Goal: Task Accomplishment & Management: Use online tool/utility

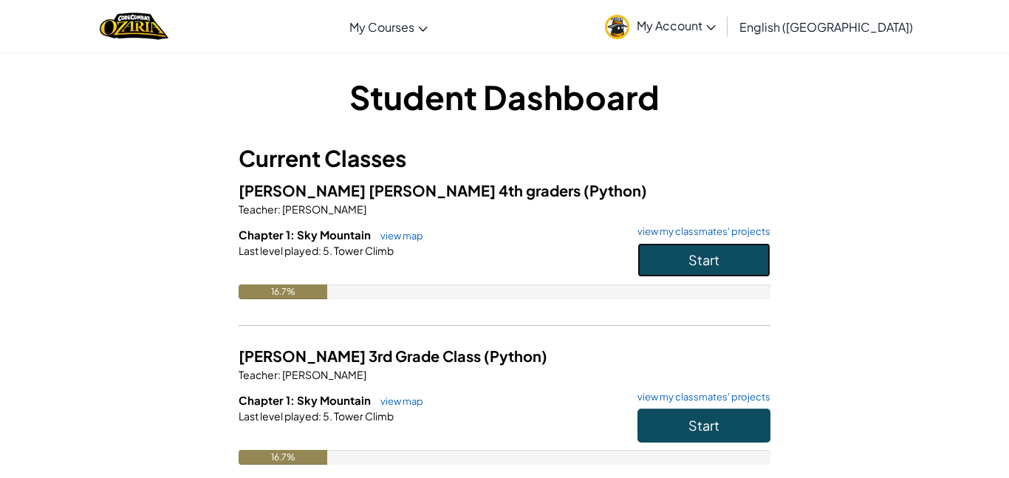
click at [729, 271] on button "Start" at bounding box center [704, 260] width 133 height 34
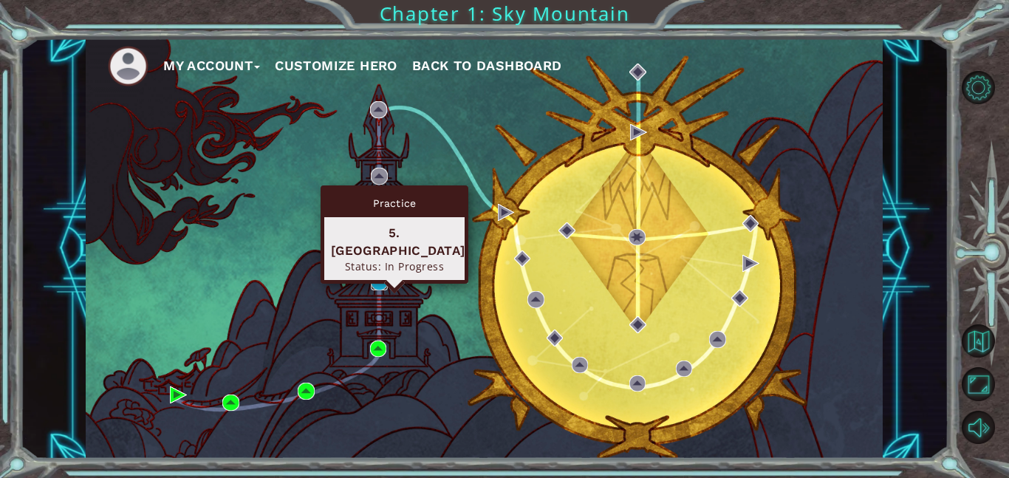
click at [377, 276] on img at bounding box center [379, 281] width 17 height 17
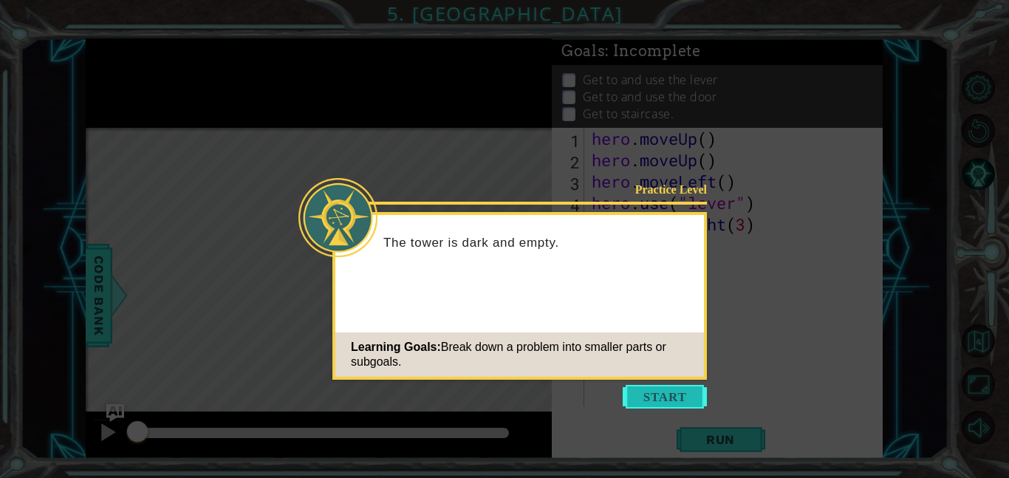
click at [655, 397] on button "Start" at bounding box center [665, 397] width 84 height 24
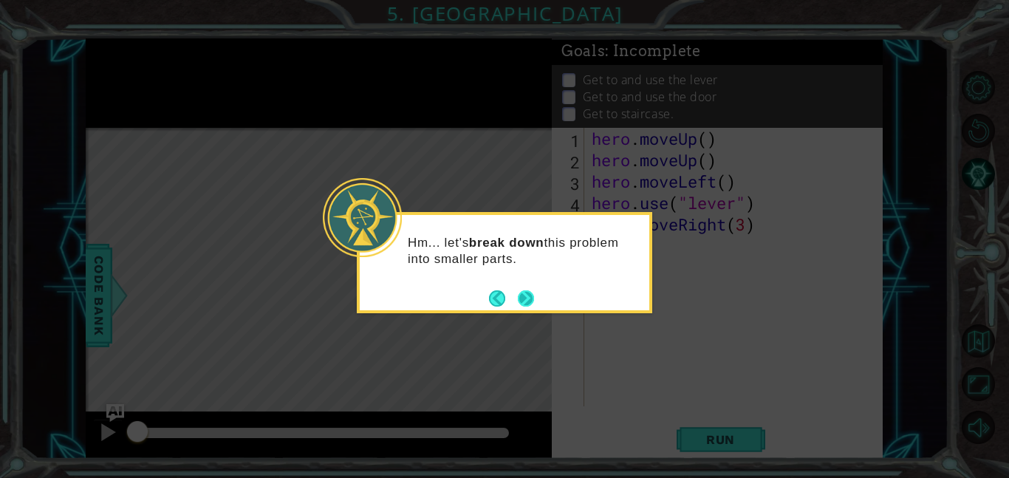
click at [527, 296] on button "Next" at bounding box center [526, 298] width 16 height 16
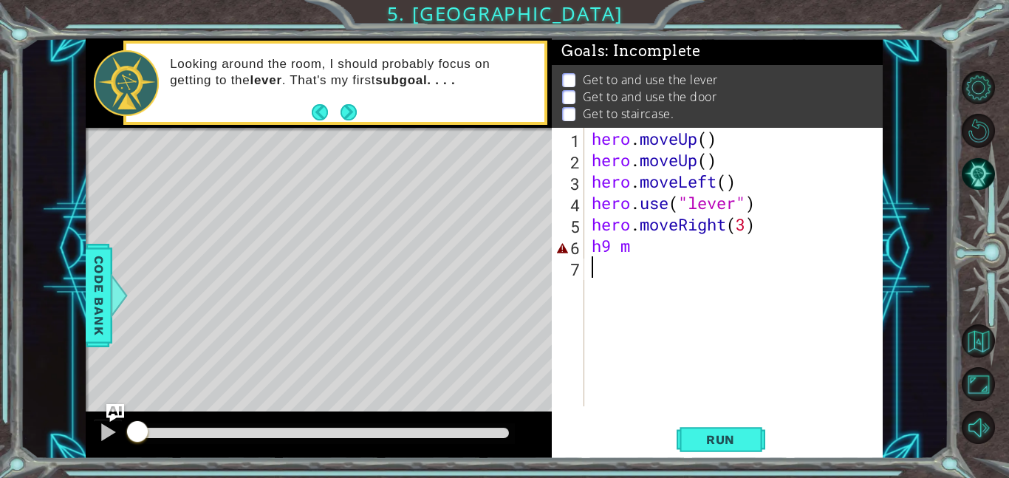
click at [645, 257] on div "hero . moveUp ( ) hero . moveUp ( ) hero . moveLeft ( ) hero . use ( "lever" ) …" at bounding box center [738, 288] width 299 height 321
click at [637, 248] on div "hero . moveUp ( ) hero . moveUp ( ) hero . moveLeft ( ) hero . use ( "lever" ) …" at bounding box center [738, 288] width 299 height 321
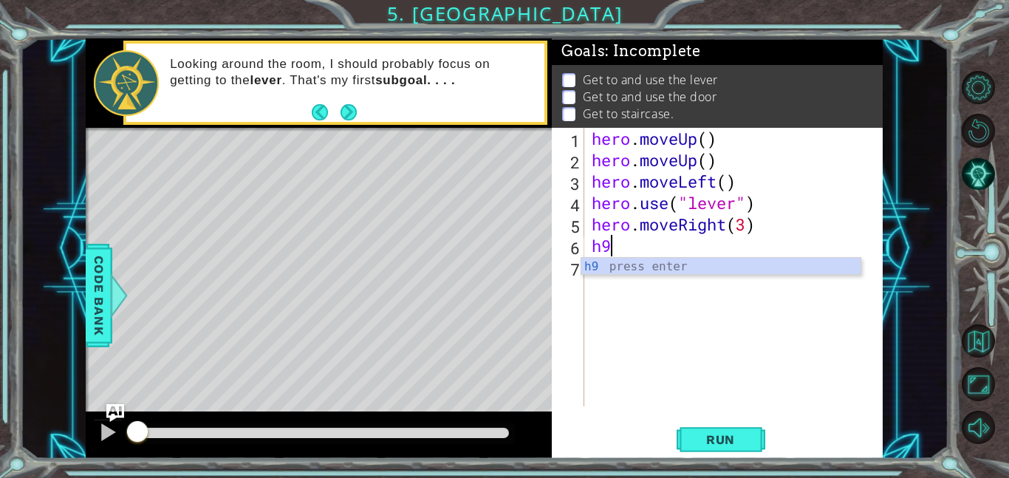
type textarea "h"
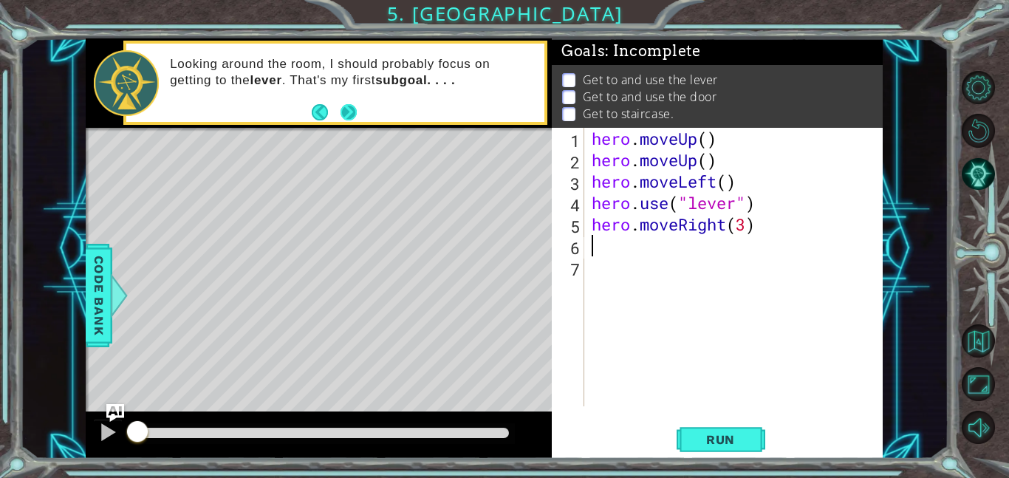
click at [344, 115] on button "Next" at bounding box center [348, 112] width 16 height 16
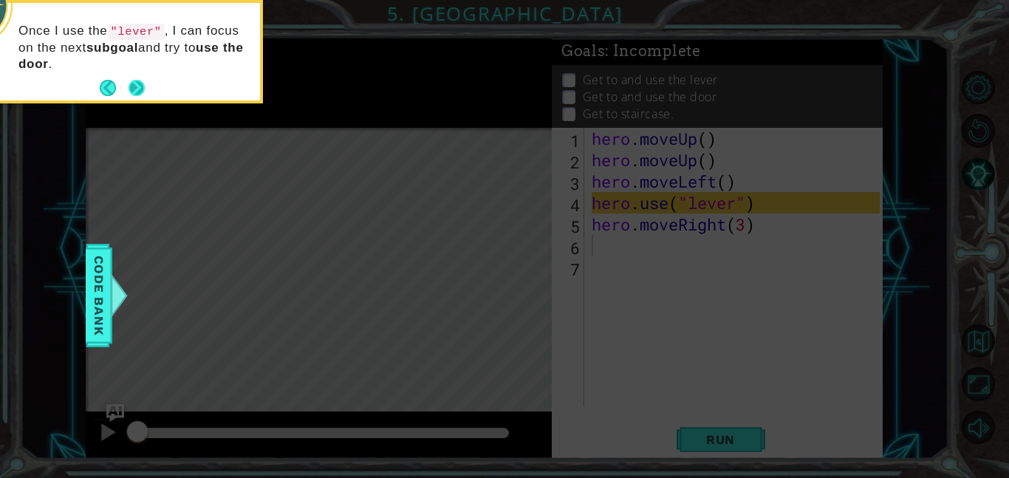
click at [137, 85] on button "Next" at bounding box center [137, 88] width 16 height 16
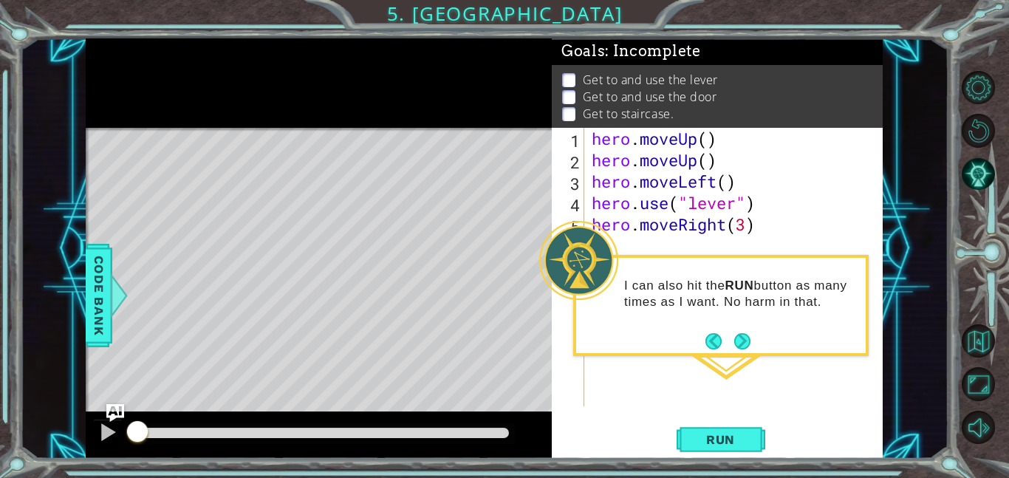
click at [270, 306] on div "Level Map" at bounding box center [427, 345] width 683 height 435
click at [748, 449] on button "Run" at bounding box center [721, 439] width 89 height 33
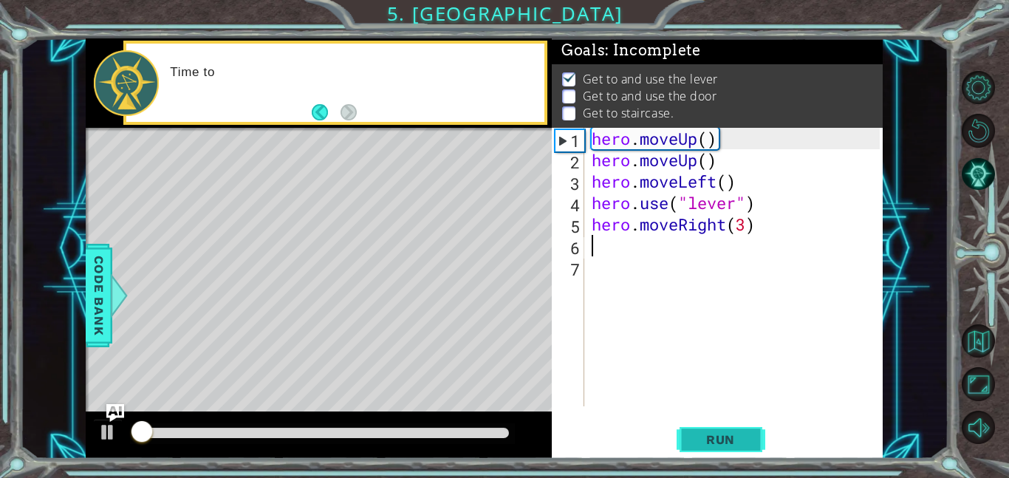
scroll to position [1, 0]
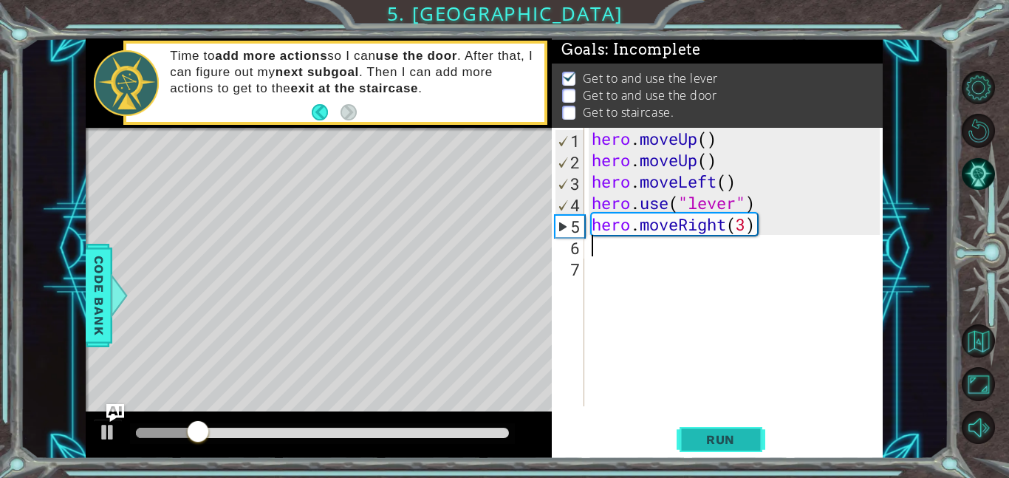
click at [740, 434] on span "Run" at bounding box center [721, 439] width 58 height 15
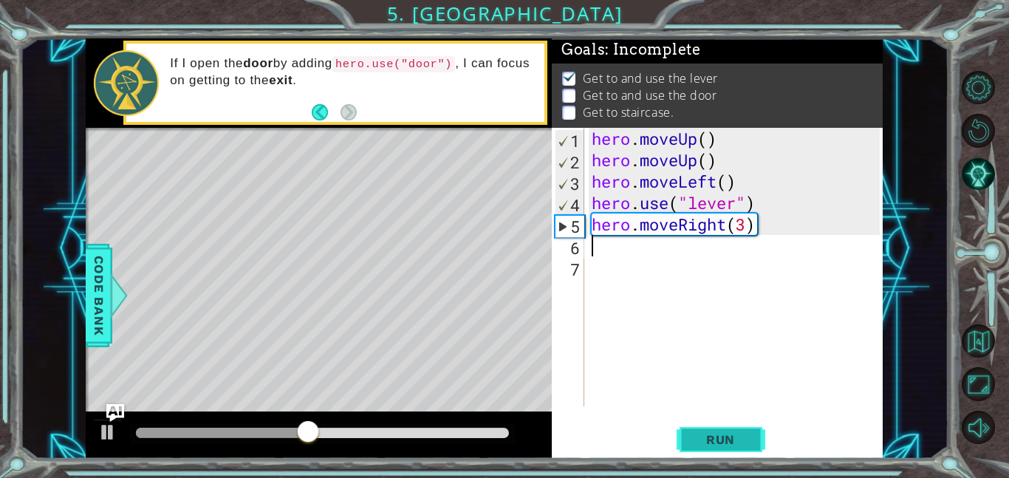
click at [717, 447] on button "Run" at bounding box center [721, 439] width 89 height 33
click at [752, 413] on div "1 2 3 4 5 6 7 hero . moveUp ( ) hero . moveUp ( ) hero . moveLeft ( ) hero . us…" at bounding box center [717, 293] width 331 height 331
click at [717, 432] on span "Run" at bounding box center [721, 439] width 58 height 15
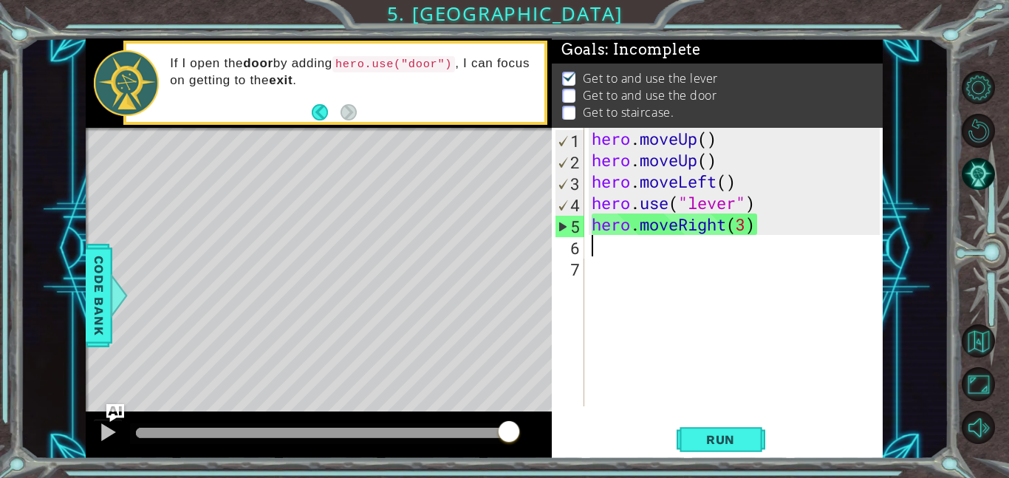
drag, startPoint x: 282, startPoint y: 426, endPoint x: 546, endPoint y: 446, distance: 264.5
click at [546, 446] on div at bounding box center [319, 435] width 466 height 47
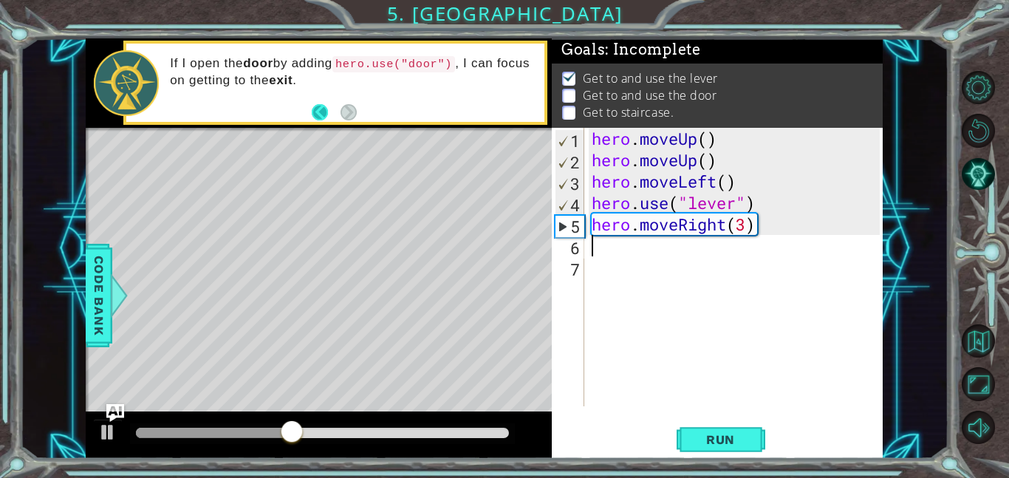
click at [315, 107] on button "Back" at bounding box center [326, 112] width 29 height 16
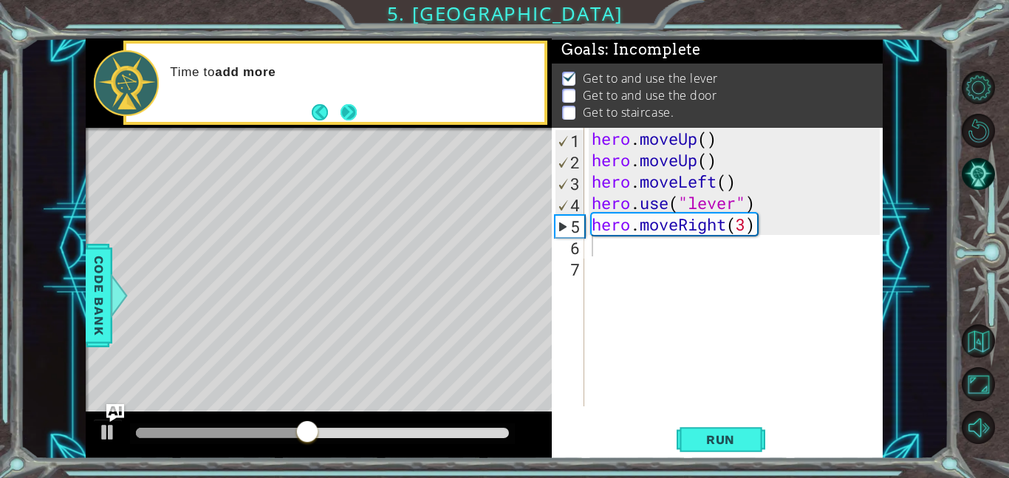
click at [347, 109] on button "Next" at bounding box center [349, 112] width 16 height 16
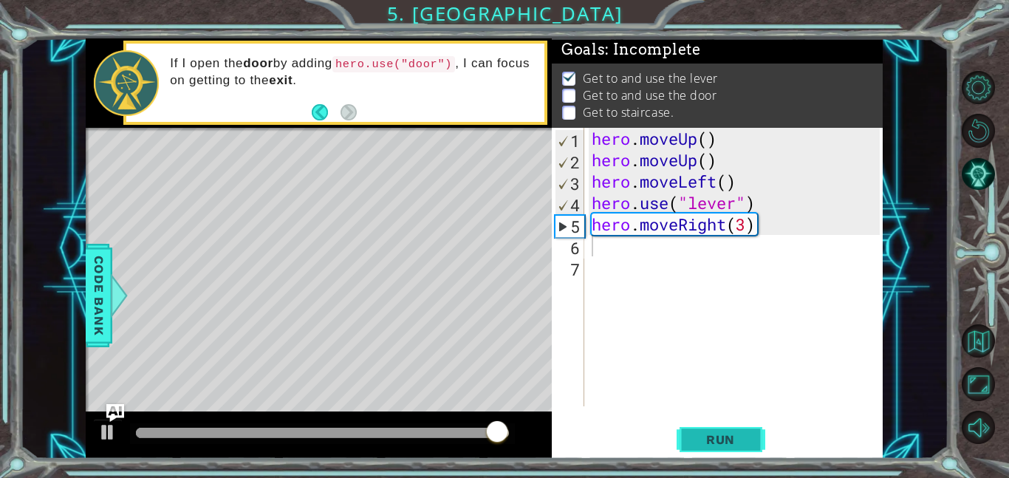
click at [692, 434] on span "Run" at bounding box center [721, 439] width 58 height 15
type textarea "hero.moveRight(3)"
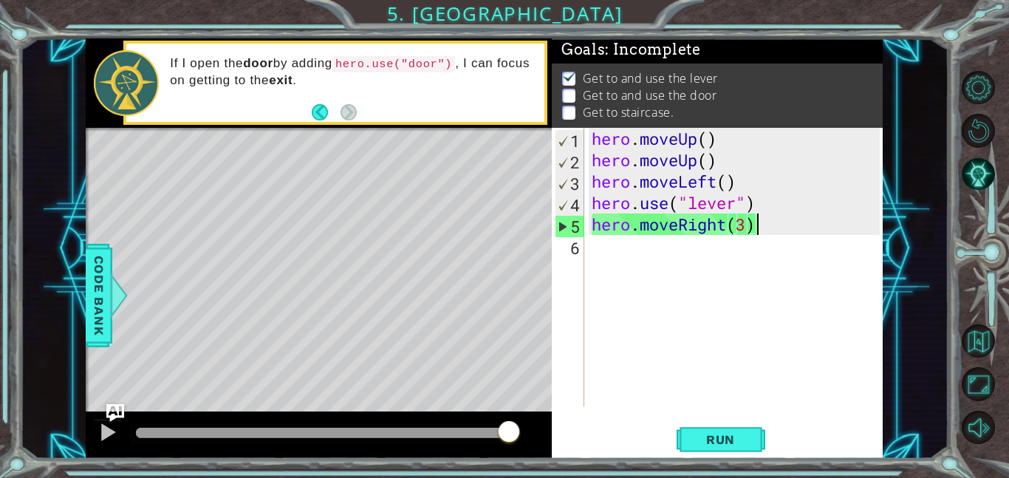
click at [584, 246] on div "6" at bounding box center [570, 247] width 30 height 21
click at [685, 224] on div "hero . moveUp ( ) hero . moveUp ( ) hero . moveLeft ( ) hero . use ( "lever" ) …" at bounding box center [738, 288] width 299 height 321
type textarea "hero.moveRight(3)"
click at [589, 246] on div "hero . moveUp ( ) hero . moveUp ( ) hero . moveLeft ( ) hero . use ( "lever" ) …" at bounding box center [738, 288] width 299 height 321
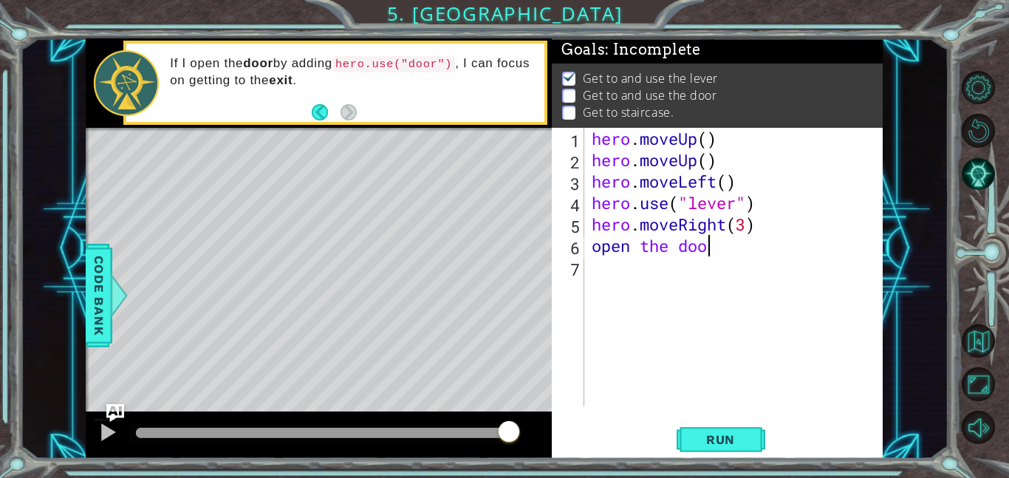
scroll to position [0, 4]
type textarea "open the door"
click at [757, 448] on button "Run" at bounding box center [721, 439] width 89 height 33
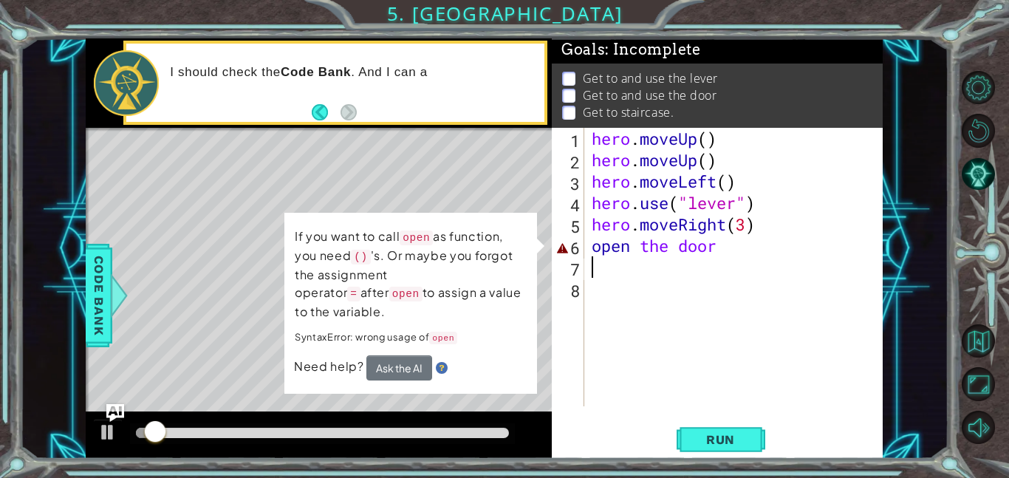
click at [734, 235] on div "hero . moveUp ( ) hero . moveUp ( ) hero . moveLeft ( ) hero . use ( "lever" ) …" at bounding box center [738, 288] width 299 height 321
type textarea "hero.moveRight(3)"
click at [737, 258] on div "hero . moveUp ( ) hero . moveUp ( ) hero . moveLeft ( ) hero . use ( "lever" ) …" at bounding box center [738, 288] width 299 height 321
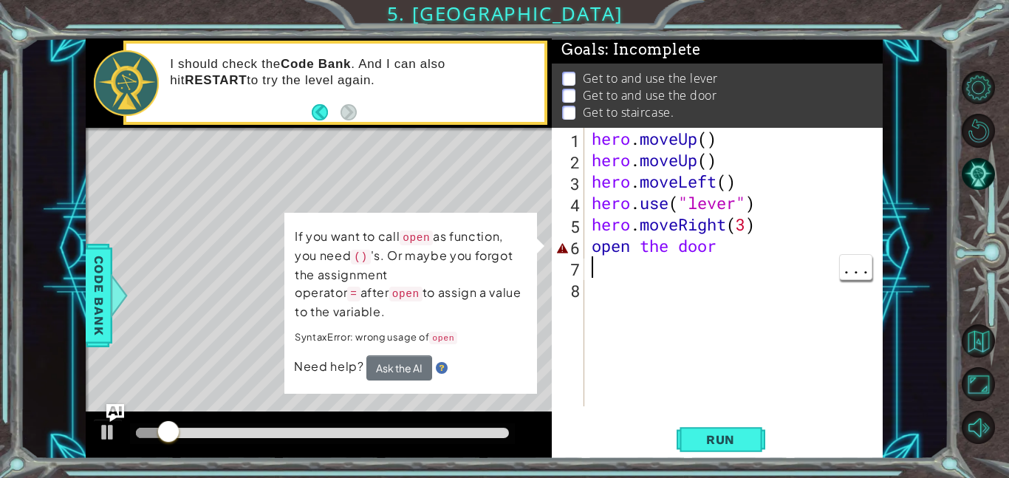
click at [734, 248] on div "hero . moveUp ( ) hero . moveUp ( ) hero . moveLeft ( ) hero . use ( "lever" ) …" at bounding box center [738, 288] width 299 height 321
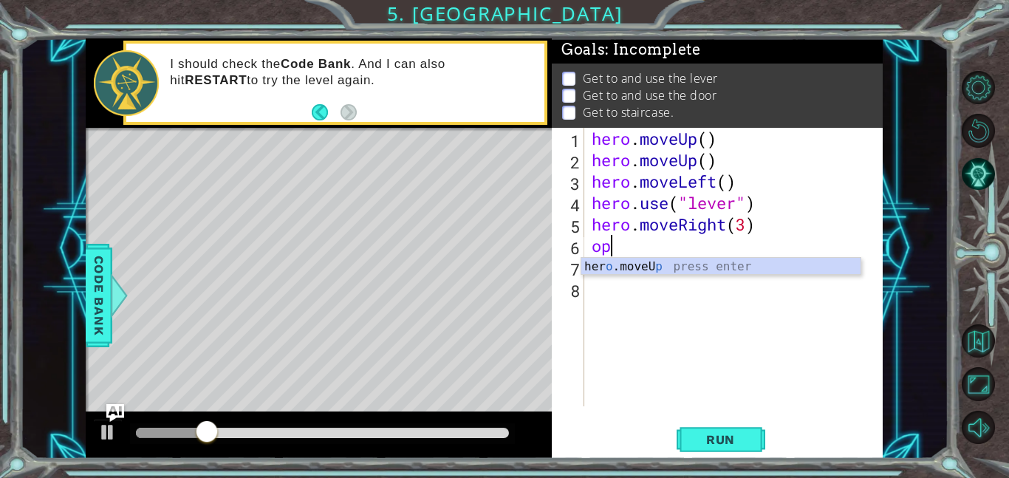
type textarea "o"
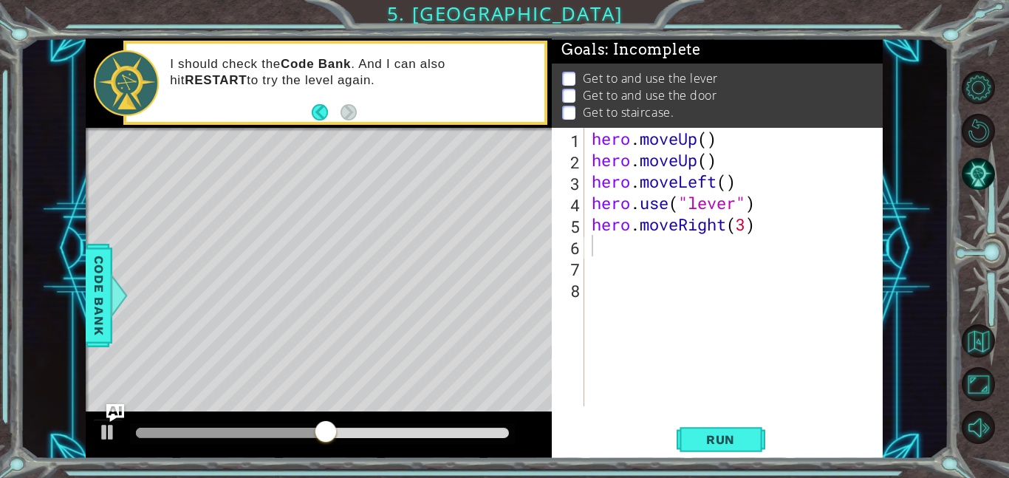
click at [257, 311] on div "Level Map" at bounding box center [427, 345] width 683 height 435
click at [707, 446] on span "Run" at bounding box center [721, 439] width 58 height 15
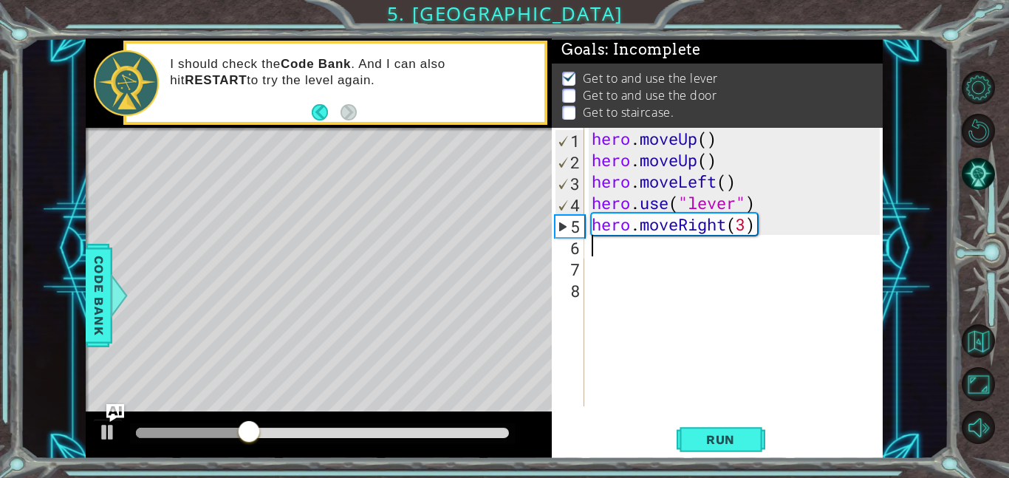
click at [470, 271] on div "Level Map" at bounding box center [427, 345] width 683 height 435
click at [457, 246] on div "Level Map" at bounding box center [427, 345] width 683 height 435
click at [464, 224] on div "Level Map" at bounding box center [427, 345] width 683 height 435
click at [99, 293] on span "Code Bank" at bounding box center [99, 295] width 24 height 90
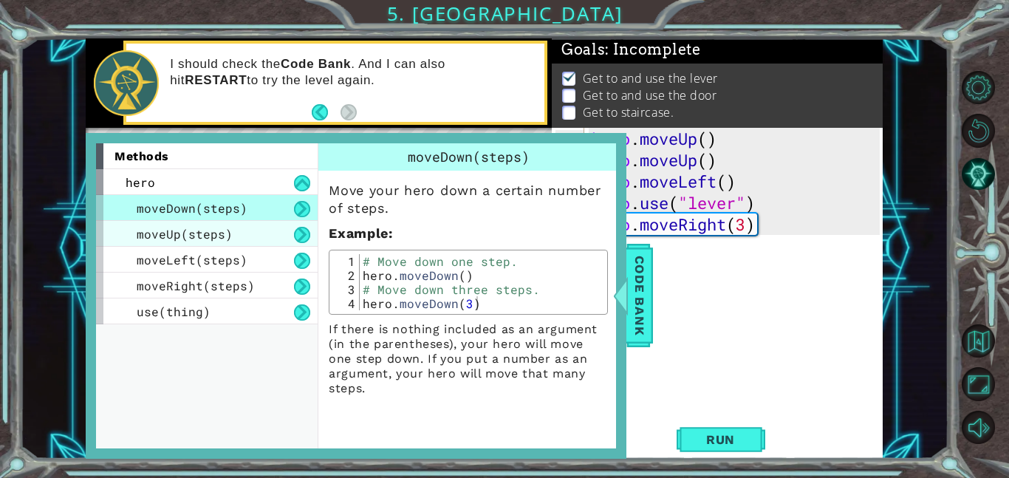
click at [267, 236] on div "moveUp(steps)" at bounding box center [207, 234] width 222 height 26
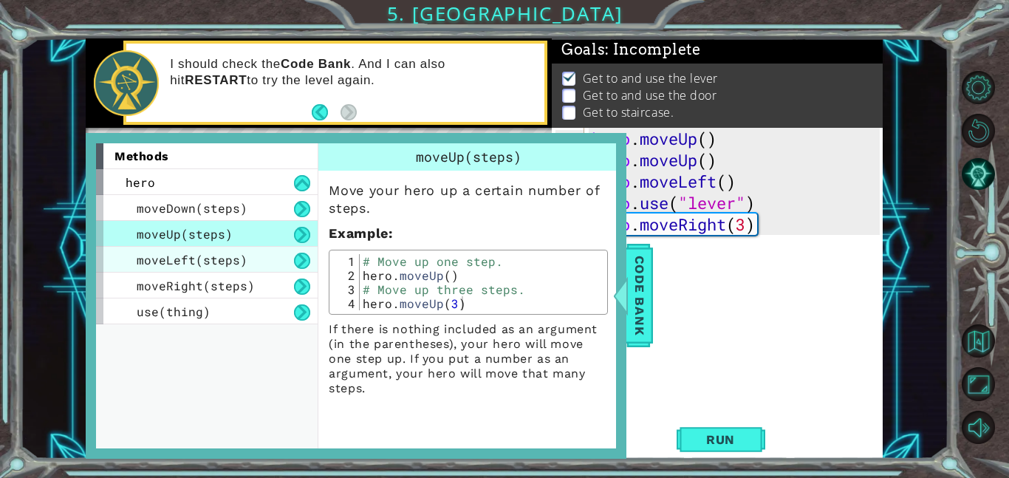
click at [274, 265] on div "moveLeft(steps)" at bounding box center [207, 260] width 222 height 26
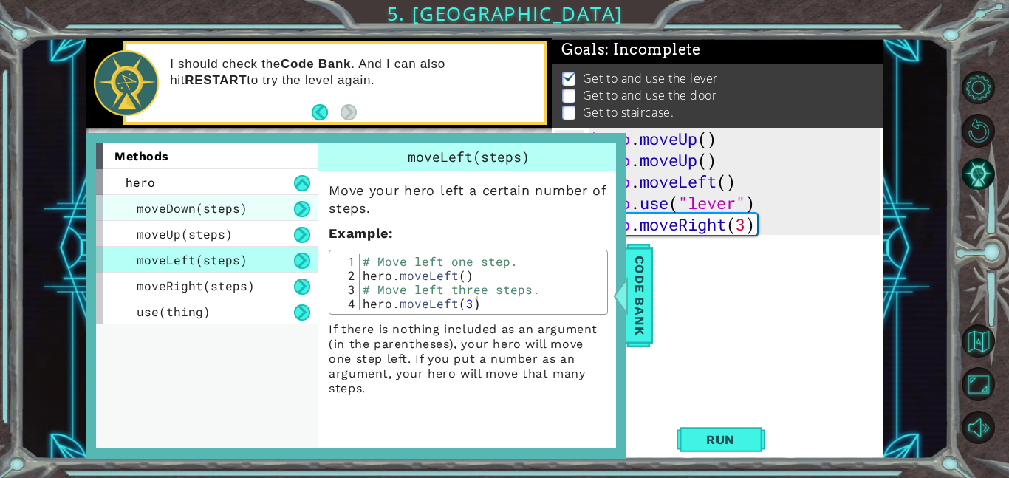
click at [284, 199] on div "moveDown(steps)" at bounding box center [207, 208] width 222 height 26
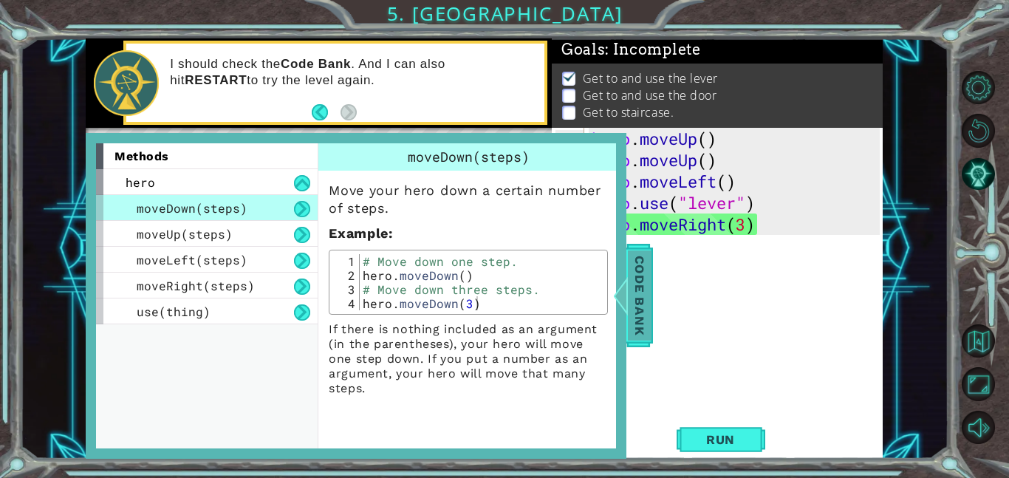
click at [632, 304] on span "Code Bank" at bounding box center [640, 295] width 24 height 90
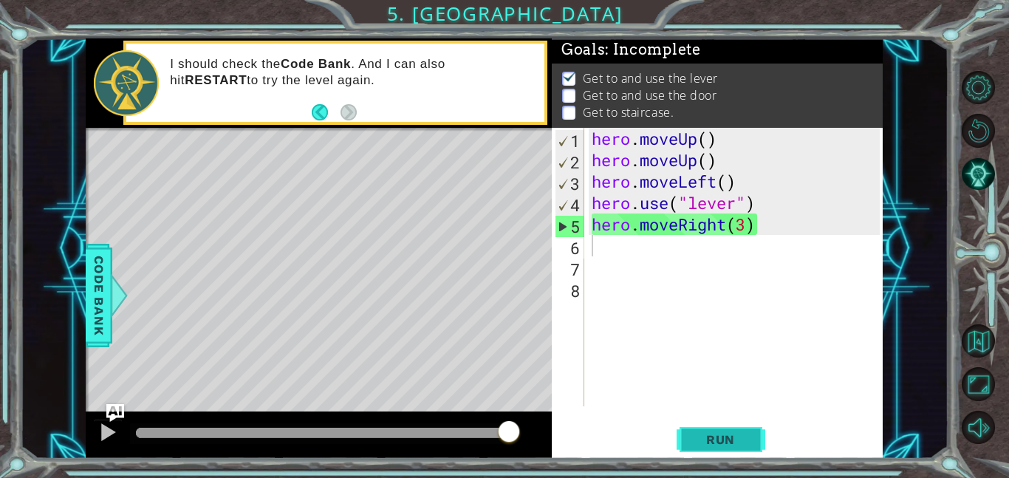
click at [748, 444] on span "Run" at bounding box center [721, 439] width 58 height 15
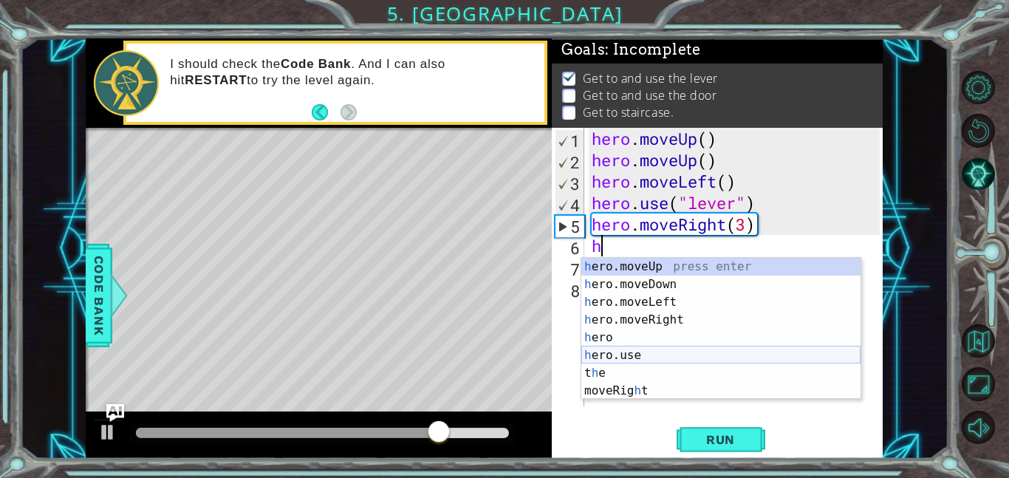
click at [660, 352] on div "h ero.moveUp press enter h ero.moveDown press enter h ero.moveLeft press enter …" at bounding box center [720, 346] width 279 height 177
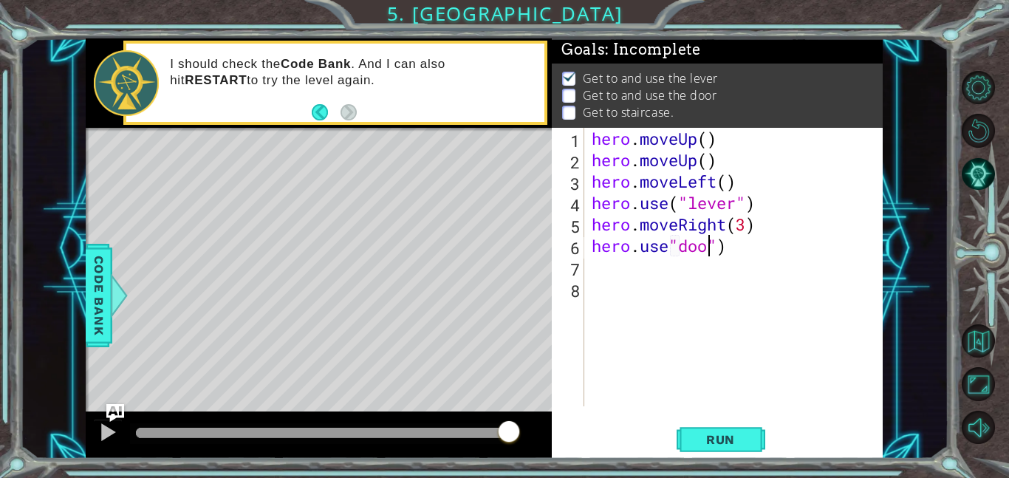
scroll to position [0, 5]
click at [737, 441] on span "Run" at bounding box center [721, 439] width 58 height 15
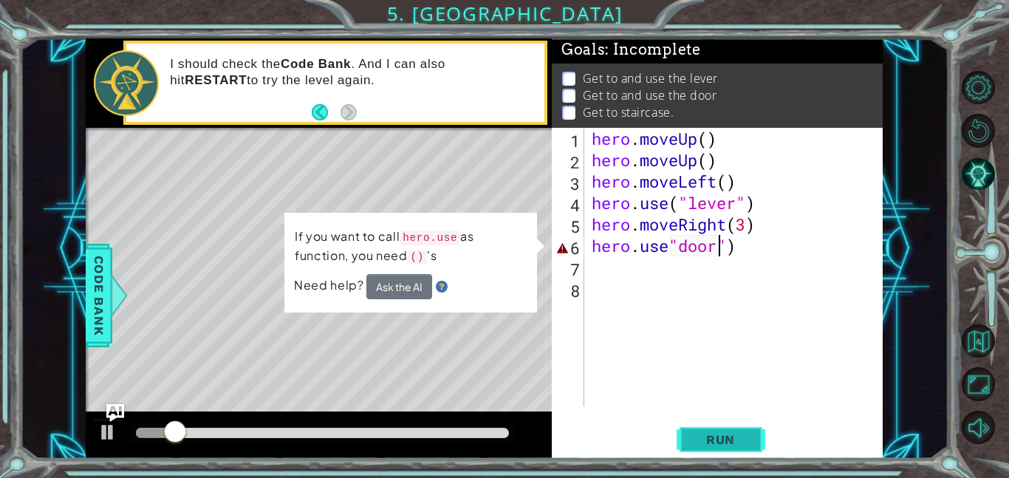
click at [728, 434] on span "Run" at bounding box center [721, 439] width 58 height 15
click at [746, 442] on span "Run" at bounding box center [721, 439] width 58 height 15
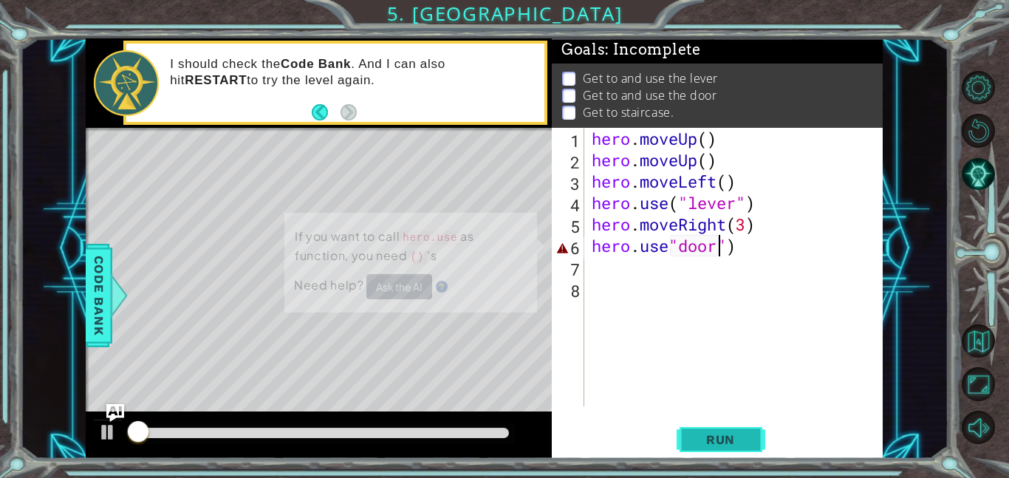
click at [746, 442] on span "Run" at bounding box center [721, 439] width 58 height 15
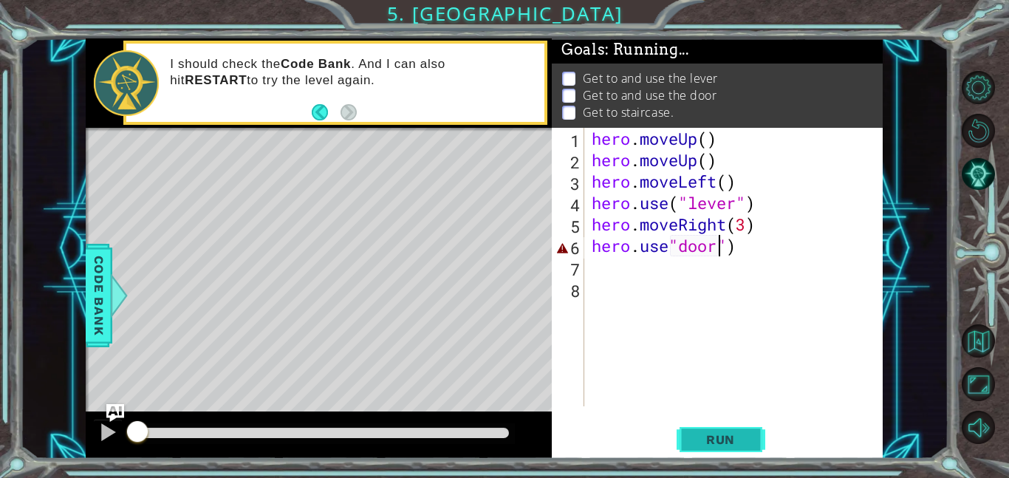
click at [746, 442] on span "Run" at bounding box center [721, 439] width 58 height 15
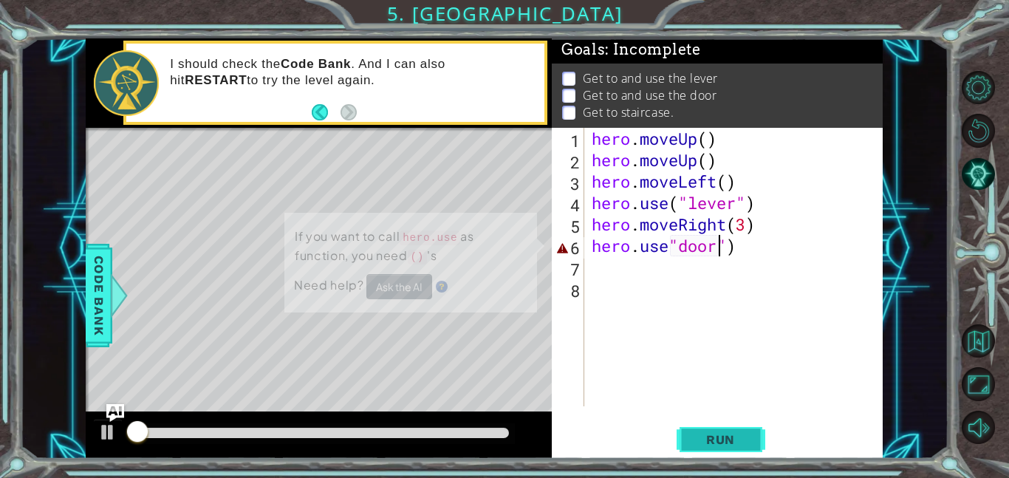
click at [746, 442] on span "Run" at bounding box center [721, 439] width 58 height 15
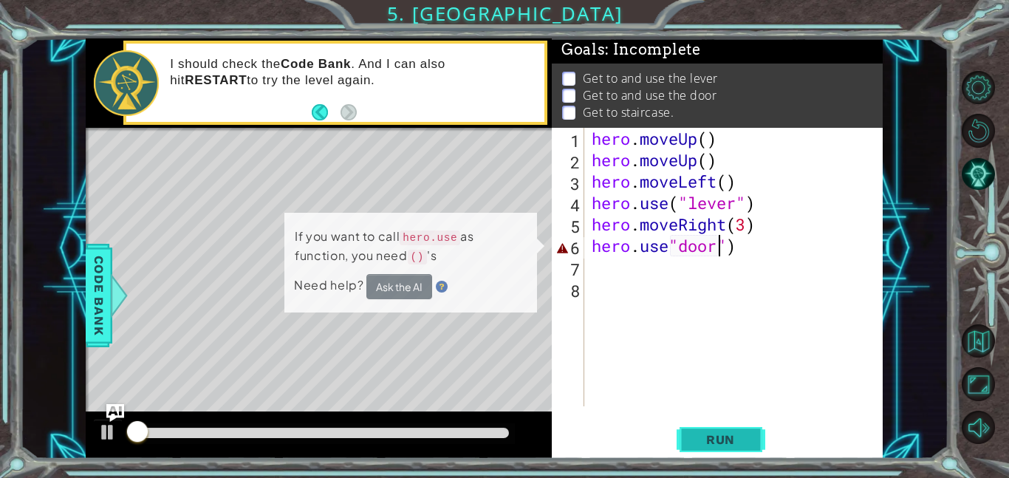
click at [746, 442] on span "Run" at bounding box center [721, 439] width 58 height 15
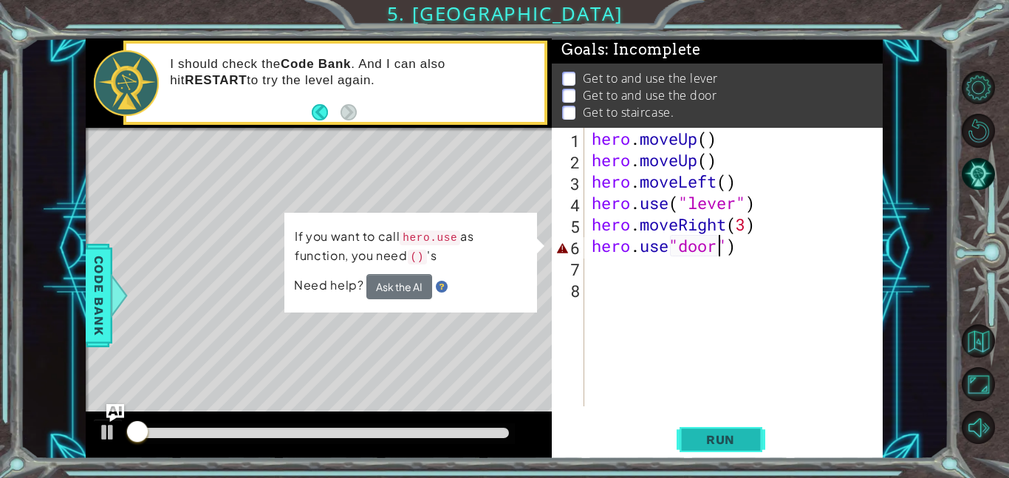
click at [746, 442] on span "Run" at bounding box center [721, 439] width 58 height 15
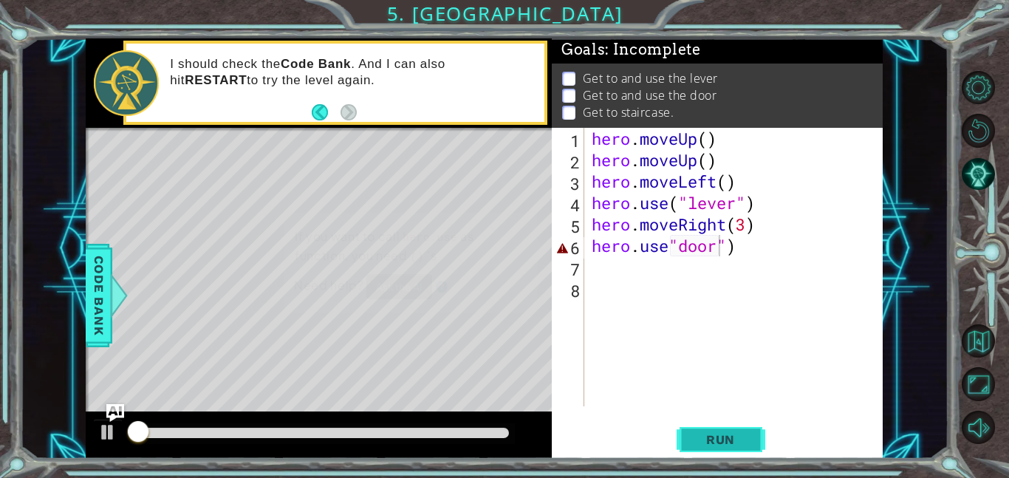
click at [746, 442] on span "Run" at bounding box center [721, 439] width 58 height 15
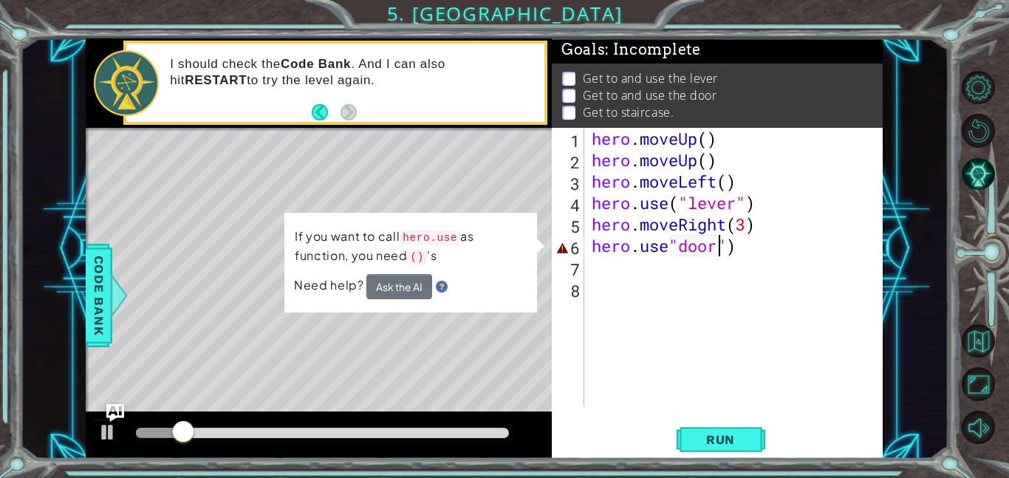
click at [666, 243] on div "hero . moveUp ( ) hero . moveUp ( ) hero . moveLeft ( ) hero . use ( "lever" ) …" at bounding box center [738, 288] width 299 height 321
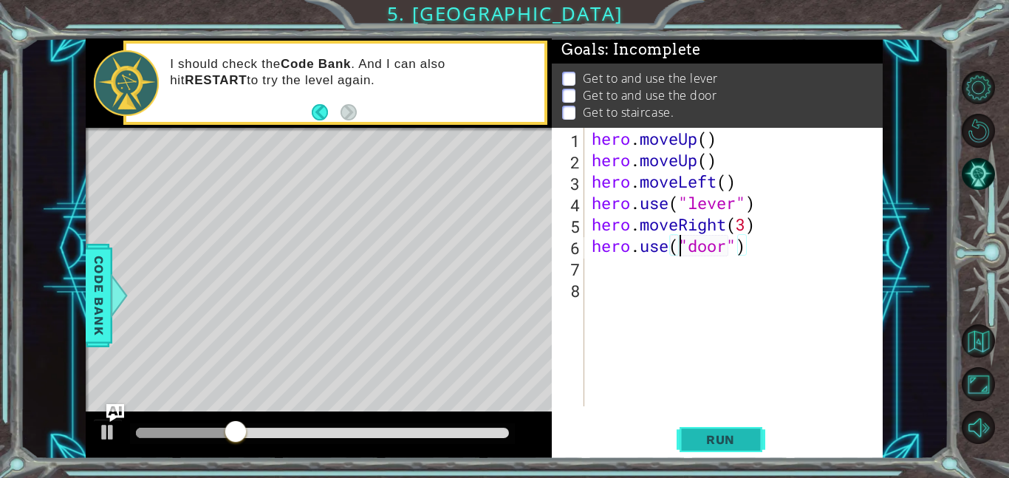
type textarea "hero.use("door")"
click at [740, 426] on button "Run" at bounding box center [721, 439] width 89 height 33
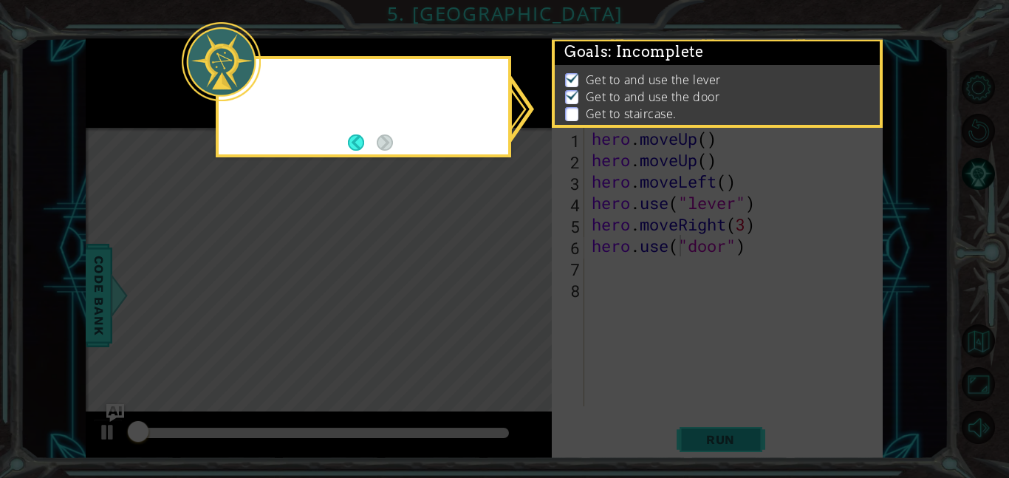
scroll to position [1, 0]
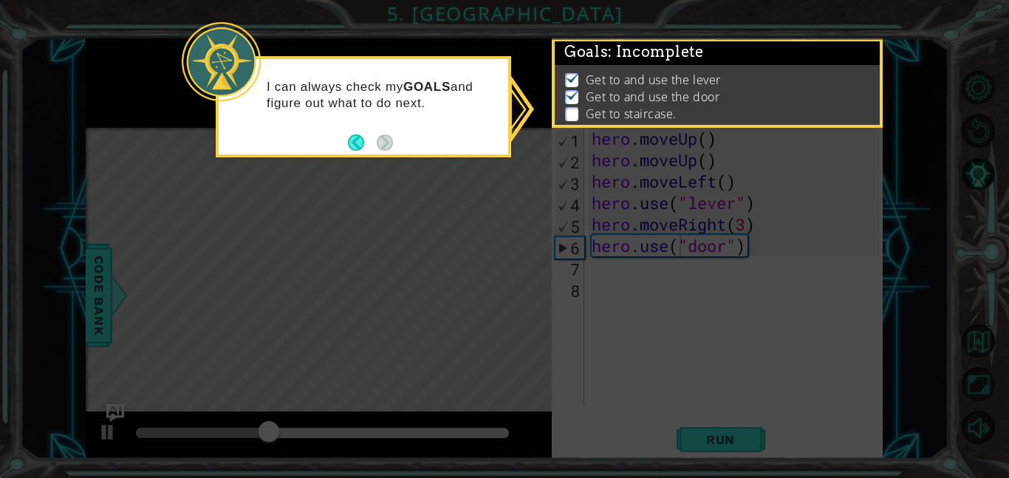
click at [595, 267] on icon at bounding box center [504, 239] width 1009 height 478
click at [590, 266] on icon at bounding box center [504, 239] width 1009 height 478
click at [360, 137] on button "Back" at bounding box center [362, 142] width 29 height 16
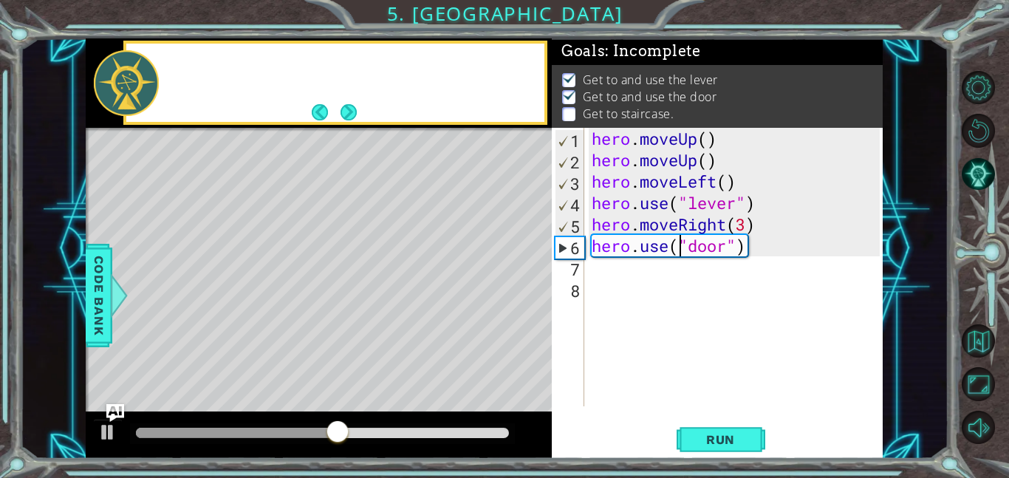
click at [360, 137] on div "Level Map" at bounding box center [427, 345] width 683 height 435
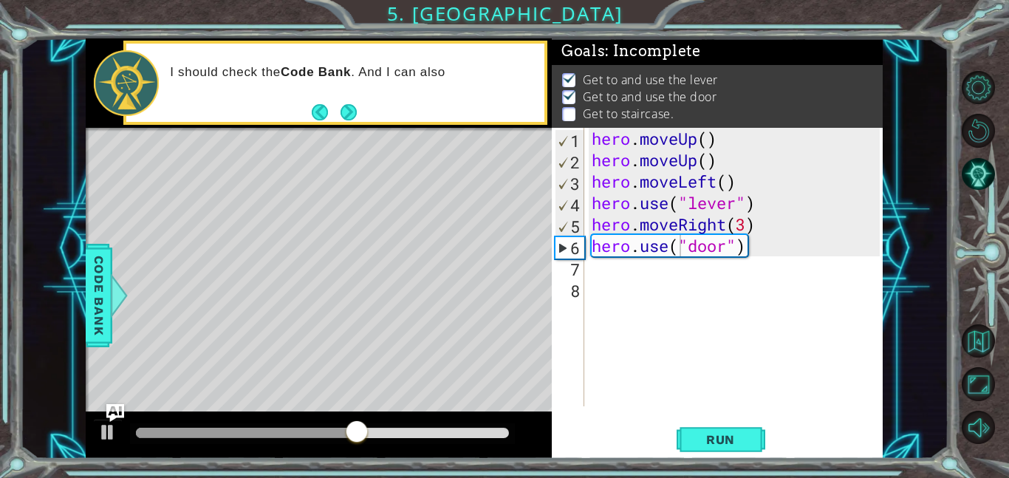
click at [591, 270] on div "hero . moveUp ( ) hero . moveUp ( ) hero . moveLeft ( ) hero . use ( "lever" ) …" at bounding box center [738, 288] width 299 height 321
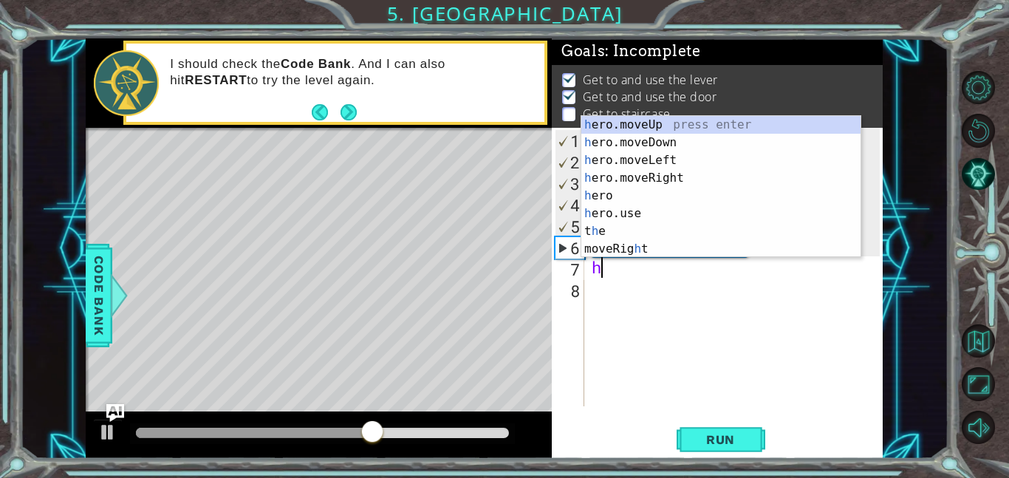
type textarea "h"
click at [669, 125] on div "h ero.moveUp press enter h ero.moveDown press enter h ero.moveLeft press enter …" at bounding box center [720, 204] width 279 height 177
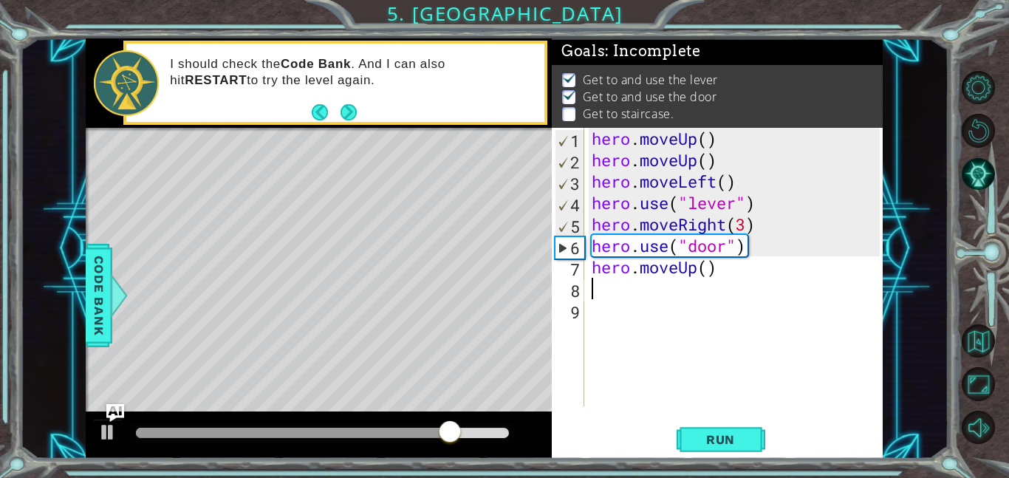
click at [710, 270] on div "hero . moveUp ( ) hero . moveUp ( ) hero . moveLeft ( ) hero . use ( "lever" ) …" at bounding box center [738, 288] width 299 height 321
type textarea "hero.moveUp(2)"
click at [592, 291] on div "hero . moveUp ( ) hero . moveUp ( ) hero . moveLeft ( ) hero . use ( "lever" ) …" at bounding box center [738, 288] width 299 height 321
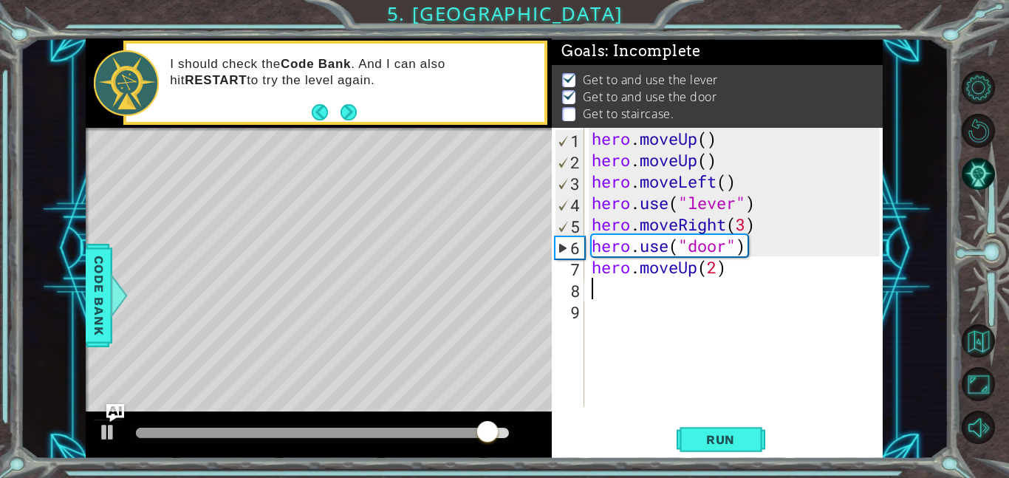
type textarea "h"
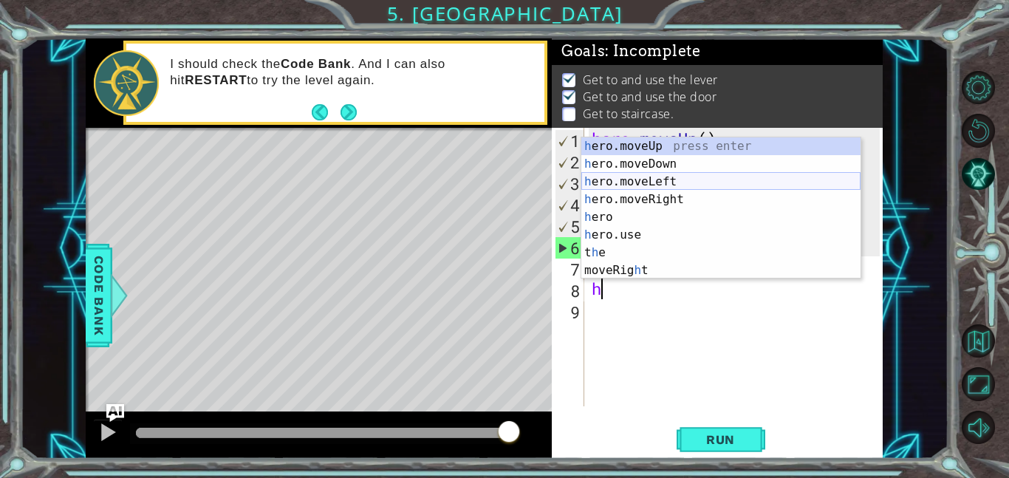
click at [642, 177] on div "h ero.moveUp press enter h ero.moveDown press enter h ero.moveLeft press enter …" at bounding box center [720, 225] width 279 height 177
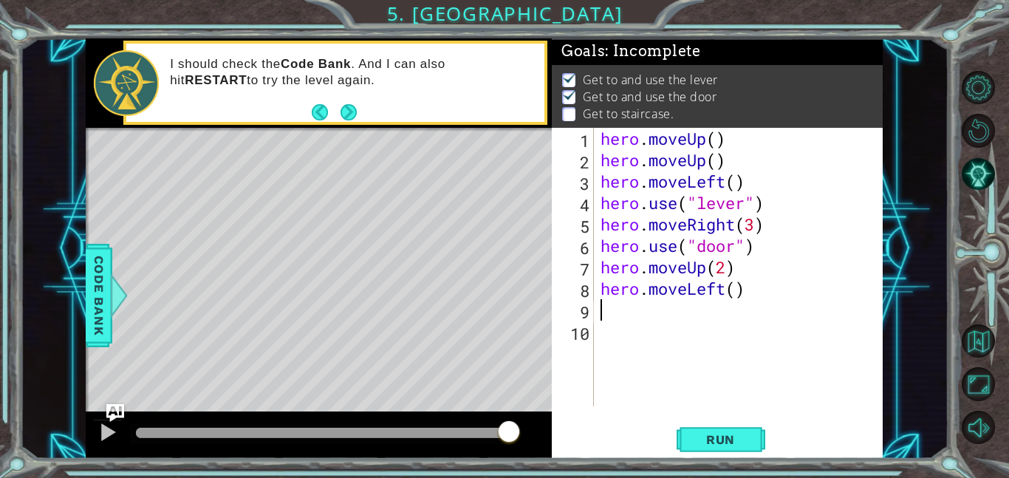
click at [739, 284] on div "hero . moveUp ( ) hero . moveUp ( ) hero . moveLeft ( ) hero . use ( "lever" ) …" at bounding box center [743, 288] width 290 height 321
type textarea "hero.moveLeft(3)"
click at [587, 310] on div "9" at bounding box center [574, 311] width 39 height 21
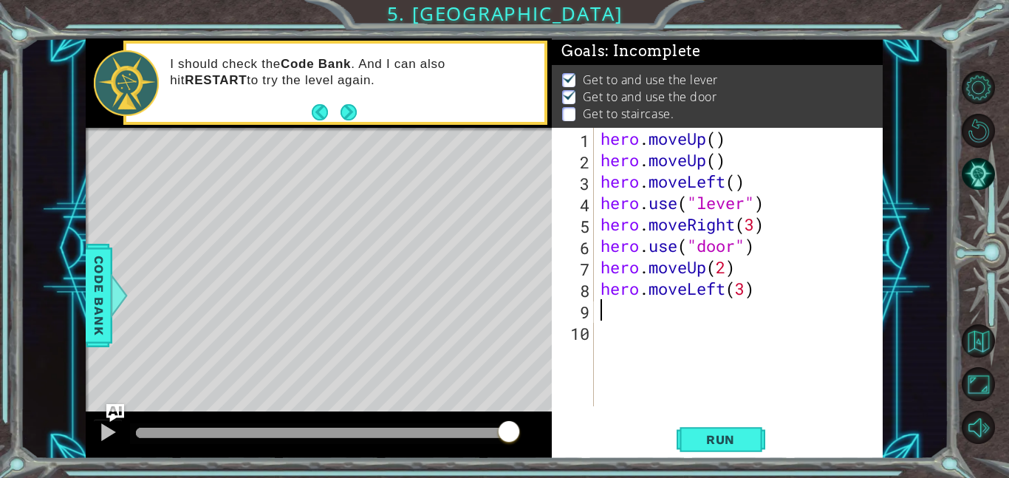
type textarea "h"
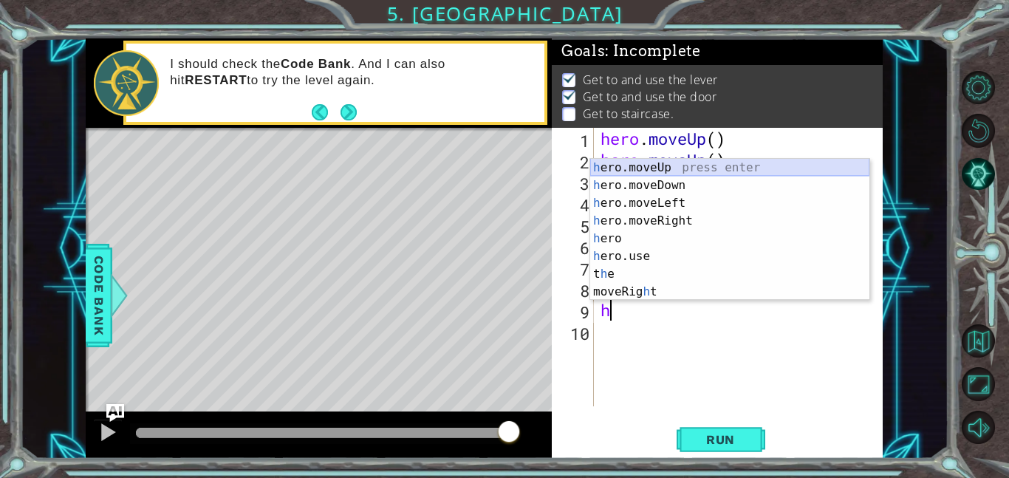
click at [668, 166] on div "h ero.moveUp press enter h ero.moveDown press enter h ero.moveLeft press enter …" at bounding box center [729, 247] width 279 height 177
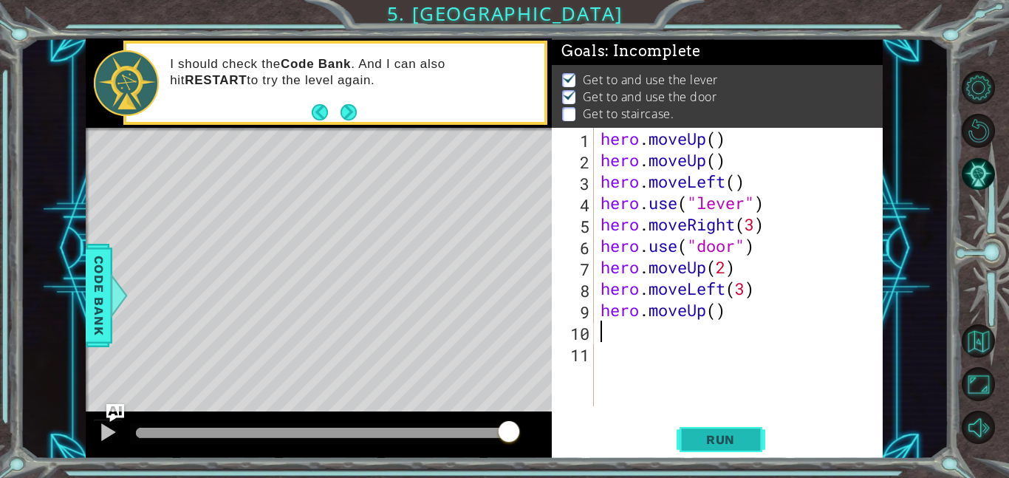
click at [739, 438] on span "Run" at bounding box center [721, 439] width 58 height 15
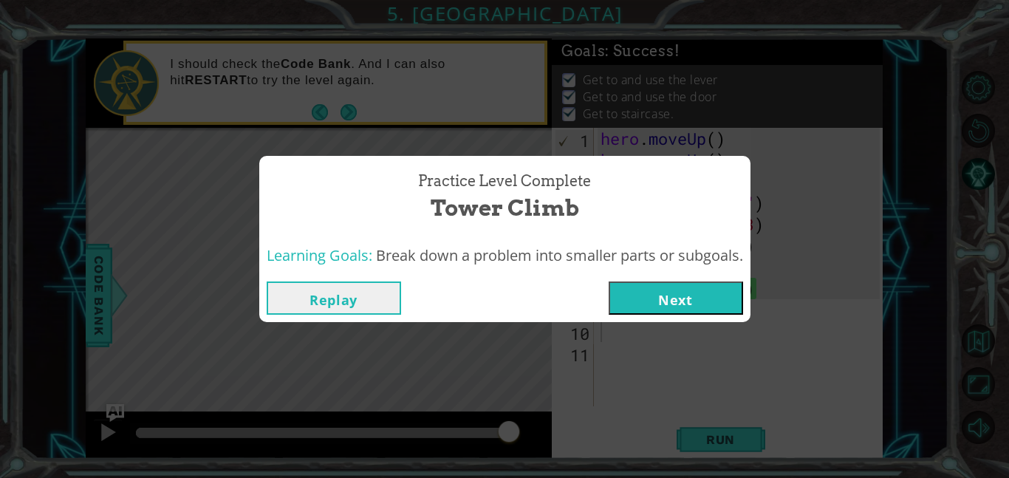
click at [657, 292] on button "Next" at bounding box center [676, 298] width 134 height 33
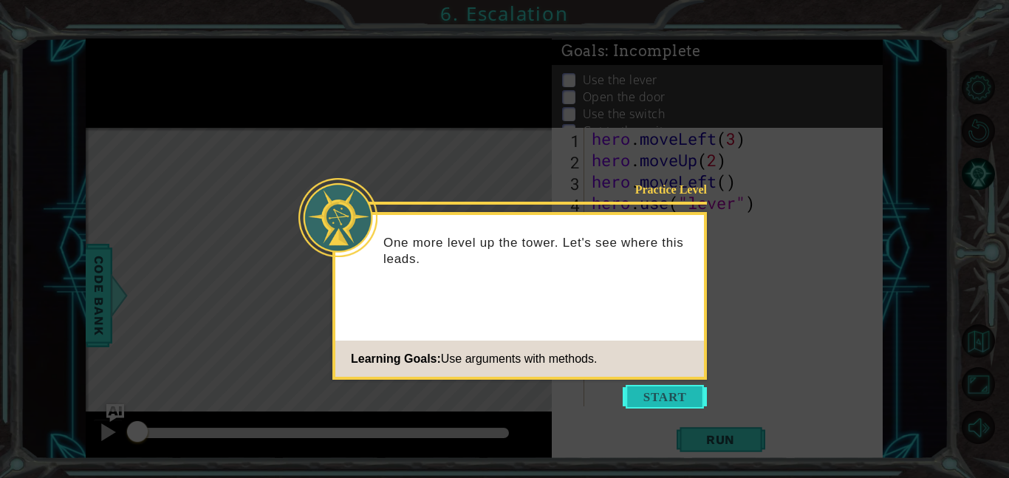
click at [664, 397] on button "Start" at bounding box center [665, 397] width 84 height 24
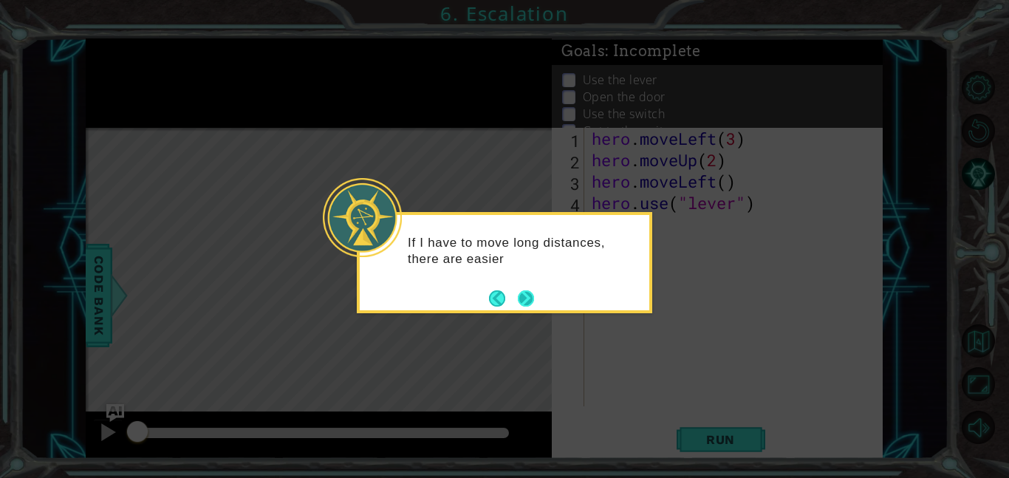
click at [524, 299] on button "Next" at bounding box center [526, 298] width 16 height 16
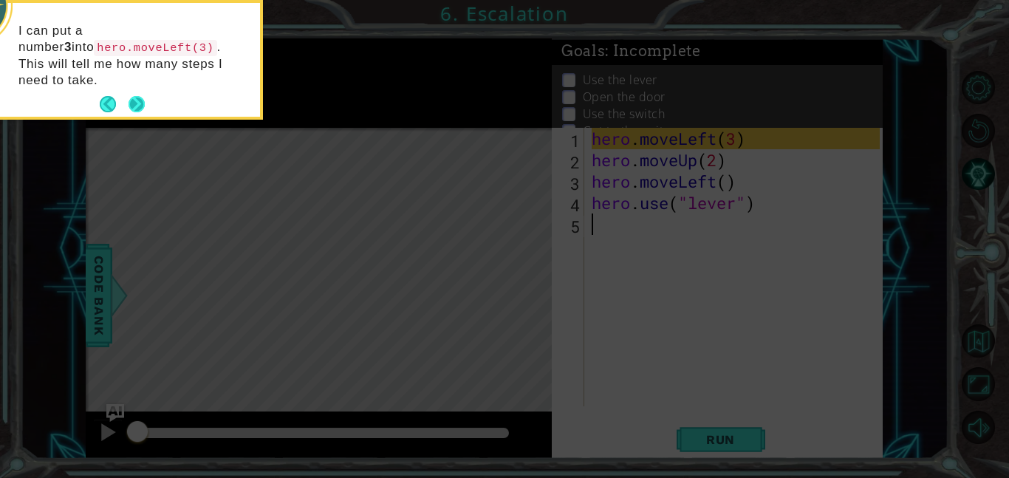
click at [135, 96] on button "Next" at bounding box center [137, 104] width 16 height 16
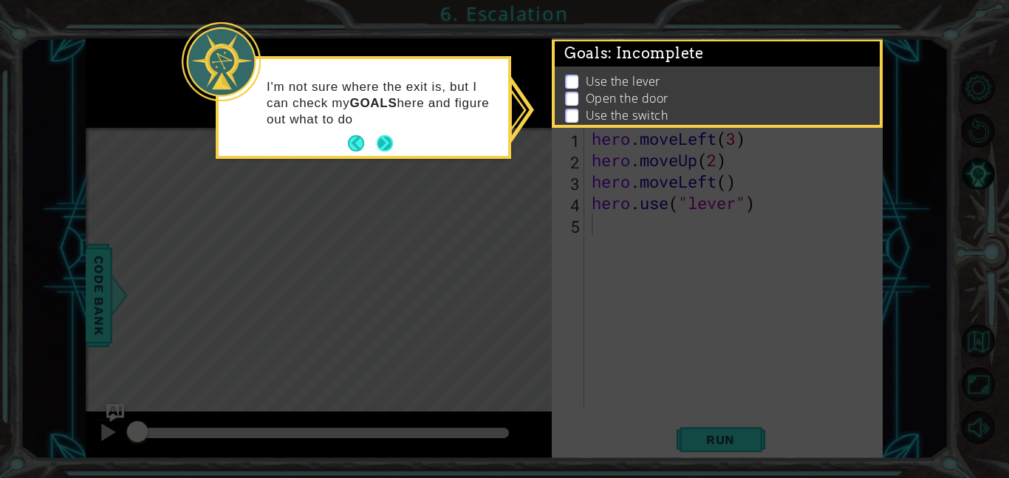
click at [386, 142] on button "Next" at bounding box center [385, 143] width 16 height 16
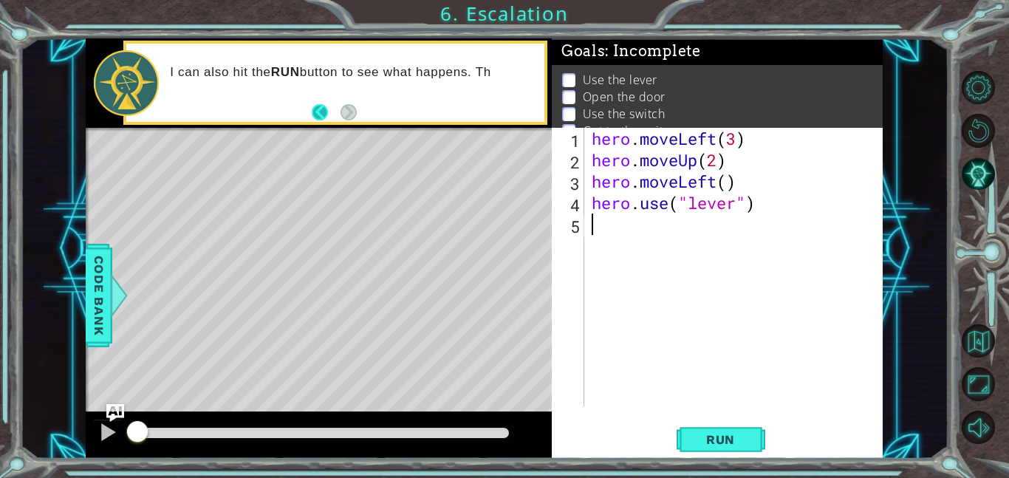
click at [325, 109] on button "Back" at bounding box center [326, 112] width 29 height 16
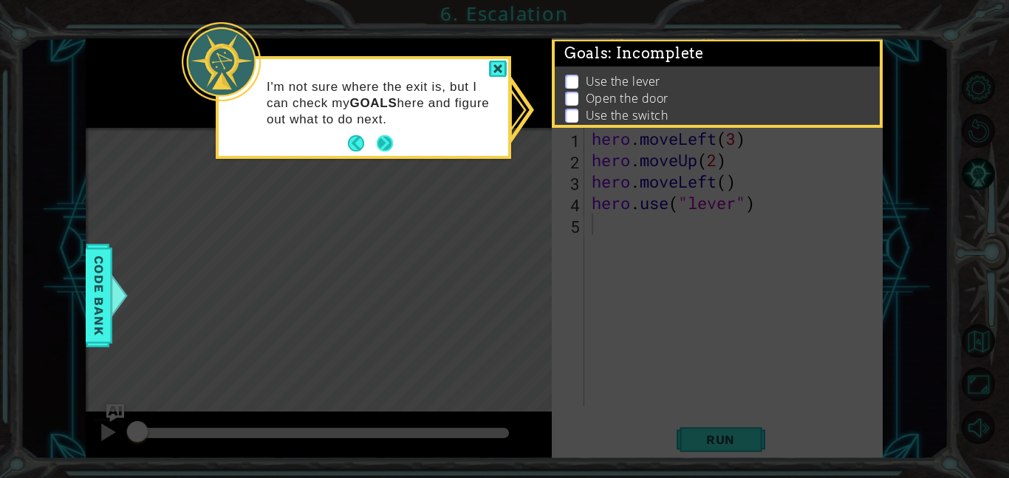
click at [386, 140] on button "Next" at bounding box center [385, 143] width 16 height 16
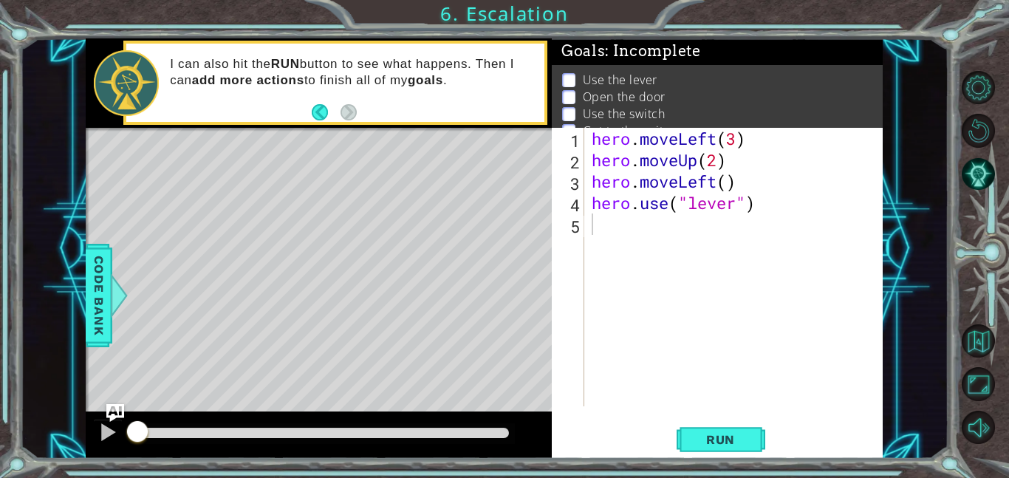
click at [573, 79] on p at bounding box center [568, 80] width 13 height 14
click at [574, 82] on p at bounding box center [568, 80] width 13 height 14
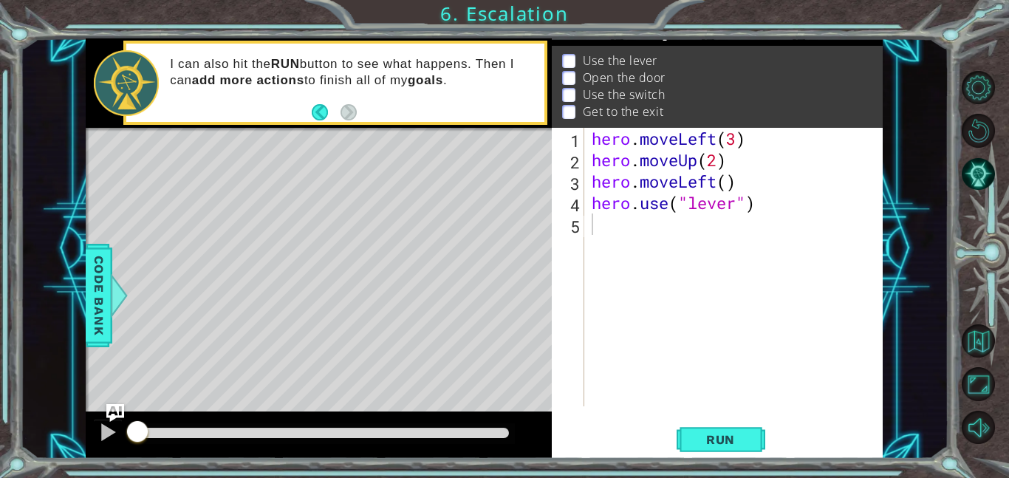
click at [593, 225] on div "hero . moveLeft ( 3 ) hero . moveUp ( 2 ) hero . moveLeft ( ) hero . use ( "lev…" at bounding box center [738, 288] width 299 height 321
click at [590, 233] on div "hero . moveLeft ( 3 ) hero . moveUp ( 2 ) hero . moveLeft ( ) hero . use ( "lev…" at bounding box center [738, 288] width 299 height 321
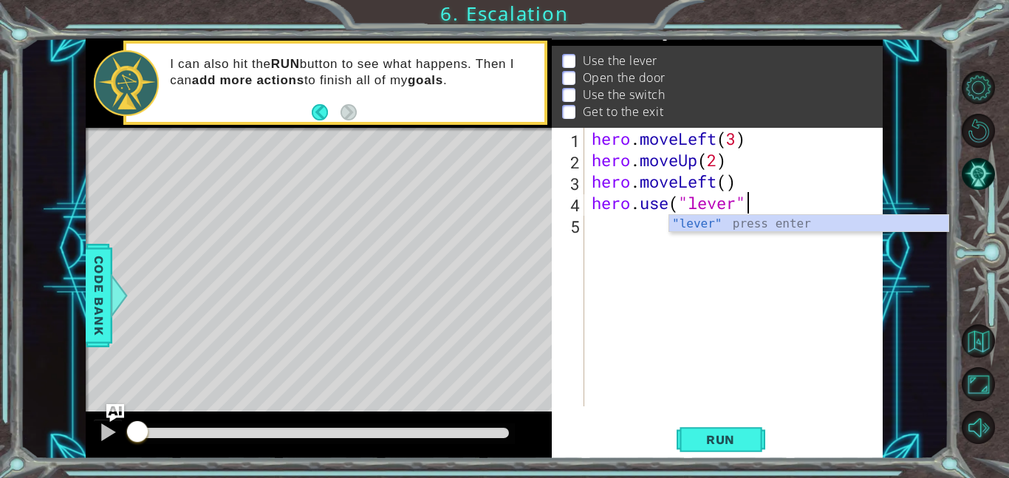
type textarea "hero.use("lever"
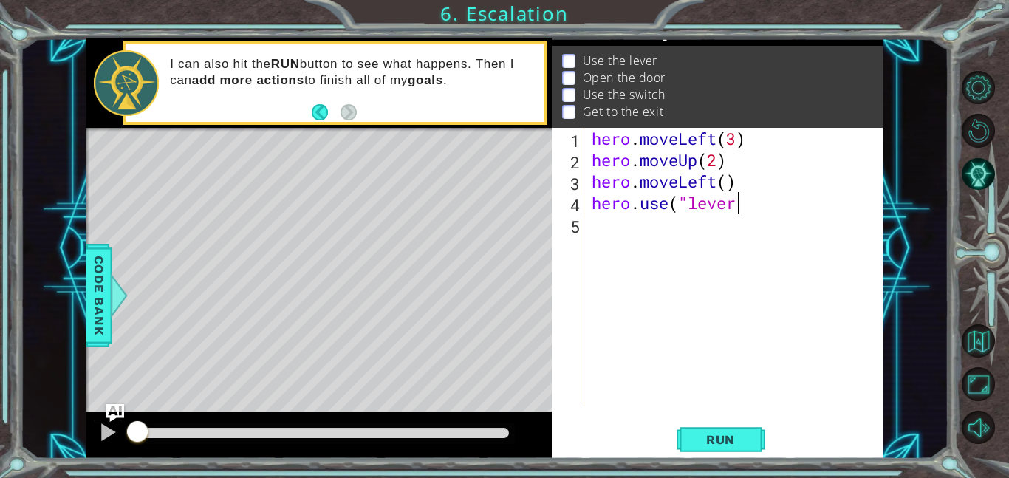
click at [598, 230] on div "hero . moveLeft ( 3 ) hero . moveUp ( 2 ) hero . moveLeft ( ) hero . use ( "lev…" at bounding box center [738, 288] width 299 height 321
click at [597, 231] on div "hero . moveLeft ( 3 ) hero . moveUp ( 2 ) hero . moveLeft ( ) hero . use ( "lev…" at bounding box center [738, 288] width 299 height 321
click at [594, 228] on div "hero . moveLeft ( 3 ) hero . moveUp ( 2 ) hero . moveLeft ( ) hero . use ( "lev…" at bounding box center [738, 288] width 299 height 321
click at [593, 226] on div "hero . moveLeft ( 3 ) hero . moveUp ( 2 ) hero . moveLeft ( ) hero . use ( "lev…" at bounding box center [738, 288] width 299 height 321
click at [844, 226] on span "..." at bounding box center [856, 224] width 32 height 24
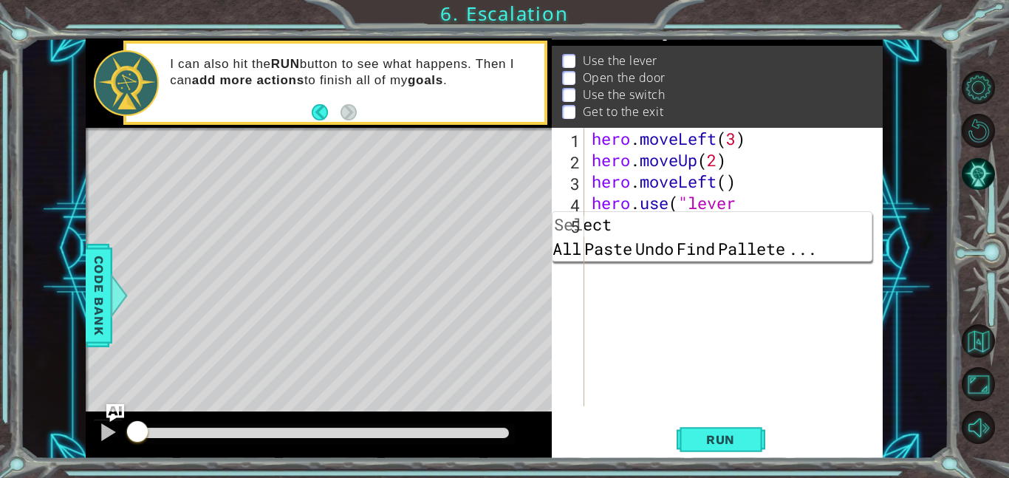
click at [731, 293] on div "hero . moveLeft ( 3 ) hero . moveUp ( 2 ) hero . moveLeft ( ) hero . use ( "lev…" at bounding box center [738, 288] width 299 height 321
click at [754, 360] on div "hero . moveLeft ( 3 ) hero . moveUp ( 2 ) hero . moveLeft ( ) hero . use ( "lev…" at bounding box center [738, 288] width 299 height 321
click at [734, 446] on span "Run" at bounding box center [721, 439] width 58 height 15
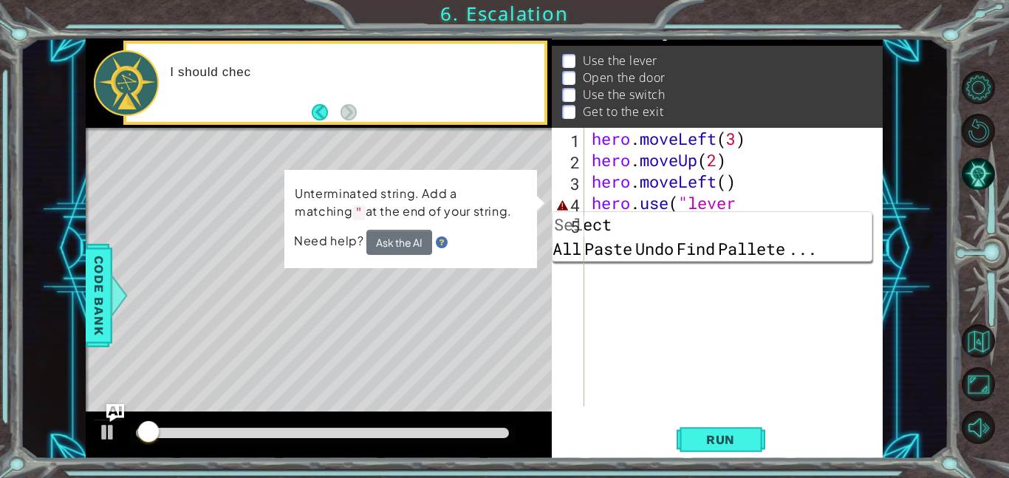
click at [591, 367] on div "hero . moveLeft ( 3 ) hero . moveUp ( 2 ) hero . moveLeft ( ) hero . use ( "lev…" at bounding box center [738, 288] width 299 height 321
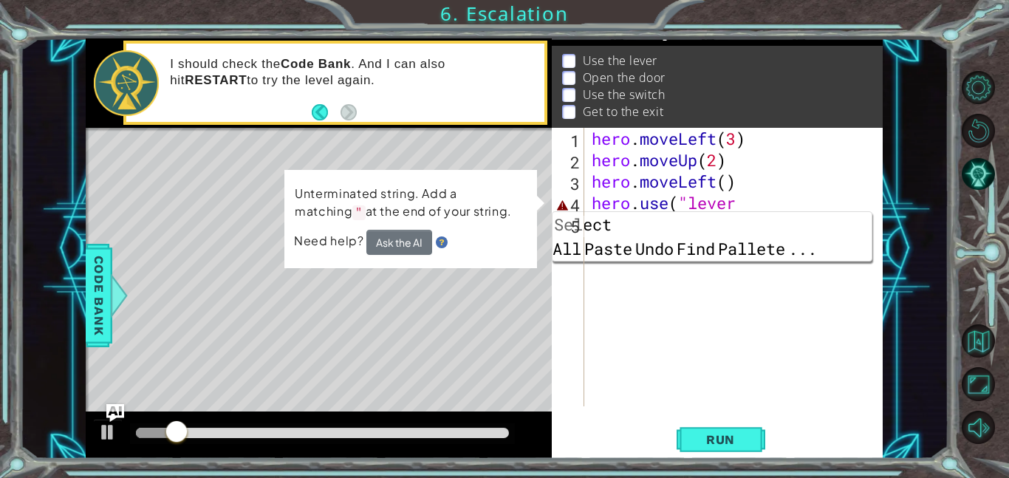
click at [743, 201] on div "hero . moveLeft ( 3 ) hero . moveUp ( 2 ) hero . moveLeft ( ) hero . use ( "lev…" at bounding box center [738, 288] width 299 height 321
type textarea "hero.use("lever"
click at [682, 276] on div "hero . moveLeft ( 3 ) hero . moveUp ( 2 ) hero . moveLeft ( ) hero . use ( "lev…" at bounding box center [738, 288] width 299 height 321
click at [102, 294] on span "Code Bank" at bounding box center [99, 295] width 24 height 90
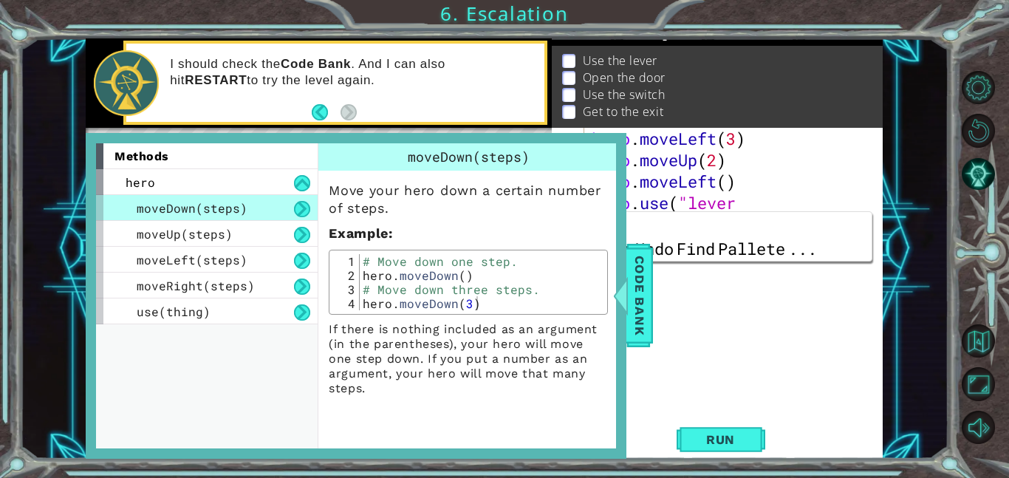
click at [856, 355] on div "hero . moveLeft ( 3 ) hero . moveUp ( 2 ) hero . moveLeft ( ) hero . use ( "lev…" at bounding box center [738, 288] width 299 height 321
click at [816, 354] on div "hero . moveLeft ( 3 ) hero . moveUp ( 2 ) hero . moveLeft ( ) hero . use ( "lev…" at bounding box center [738, 288] width 299 height 321
click at [823, 327] on div "hero . moveLeft ( 3 ) hero . moveUp ( 2 ) hero . moveLeft ( ) hero . use ( "lev…" at bounding box center [738, 288] width 299 height 321
click at [775, 197] on div "hero . moveLeft ( 3 ) hero . moveUp ( 2 ) hero . moveLeft ( ) hero . use ( "lev…" at bounding box center [738, 288] width 299 height 321
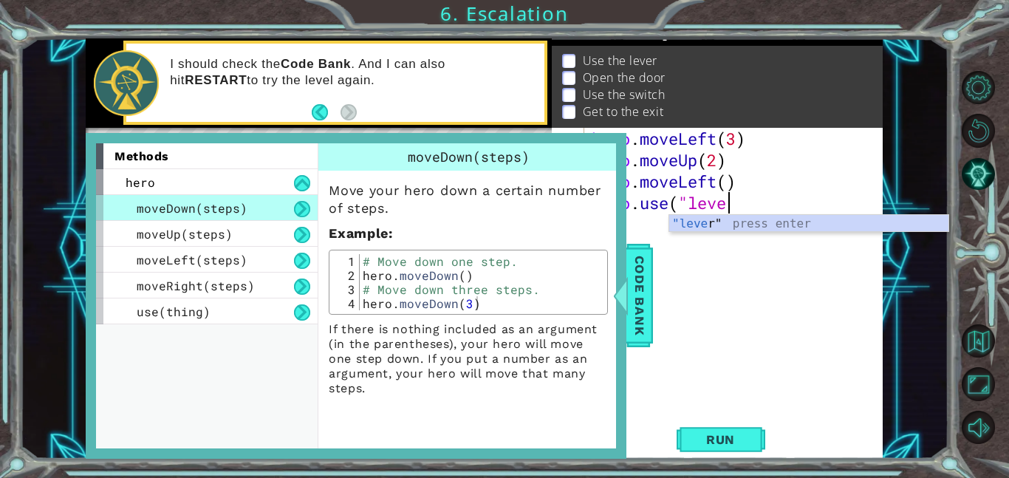
type textarea "hero.use("lever"
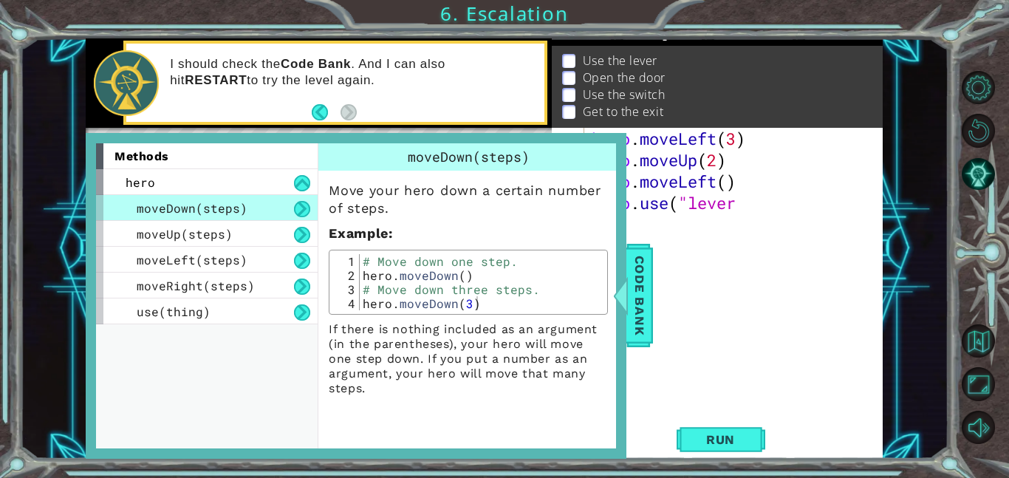
click at [793, 390] on div "hero . moveLeft ( 3 ) hero . moveUp ( 2 ) hero . moveLeft ( ) hero . use ( "lev…" at bounding box center [738, 288] width 299 height 321
click at [646, 285] on span "Code Bank" at bounding box center [640, 295] width 24 height 90
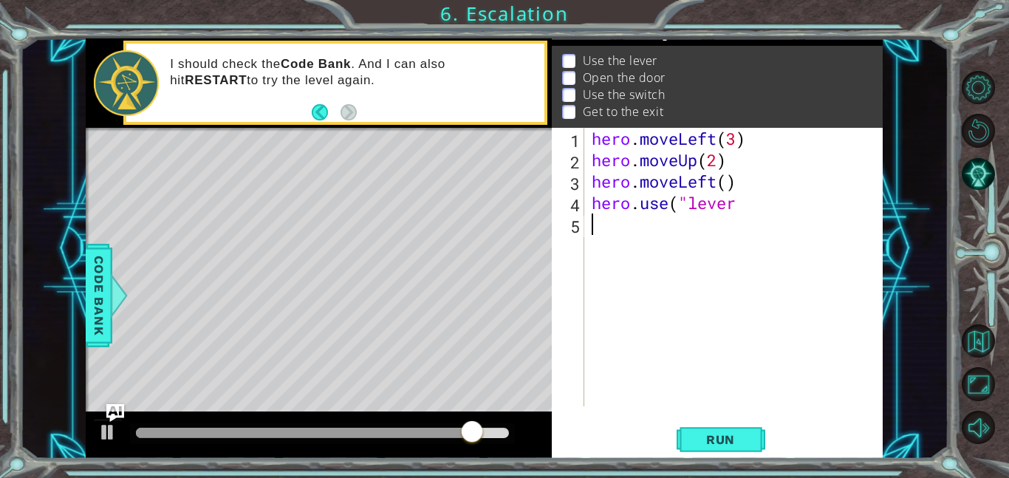
click at [593, 222] on div "hero . moveLeft ( 3 ) hero . moveUp ( 2 ) hero . moveLeft ( ) hero . use ( "lev…" at bounding box center [738, 288] width 299 height 321
click at [570, 224] on div "5" at bounding box center [570, 226] width 30 height 21
drag, startPoint x: 581, startPoint y: 225, endPoint x: 751, endPoint y: 404, distance: 246.2
click at [751, 404] on div "1 2 3 4 5 hero . moveLeft ( 3 ) hero . moveUp ( 2 ) hero . moveLeft ( ) hero . …" at bounding box center [716, 267] width 328 height 279
click at [325, 113] on button "Back" at bounding box center [326, 112] width 29 height 16
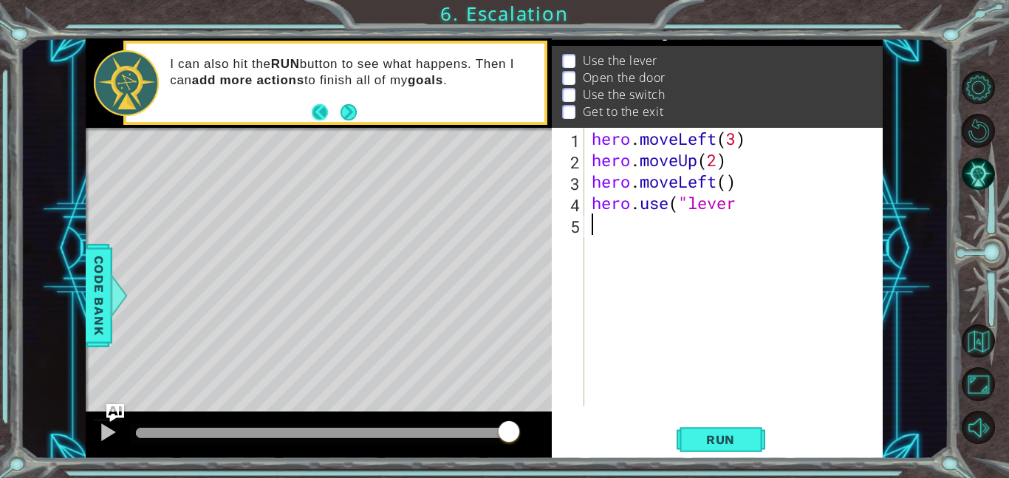
click at [321, 109] on button "Back" at bounding box center [326, 112] width 29 height 16
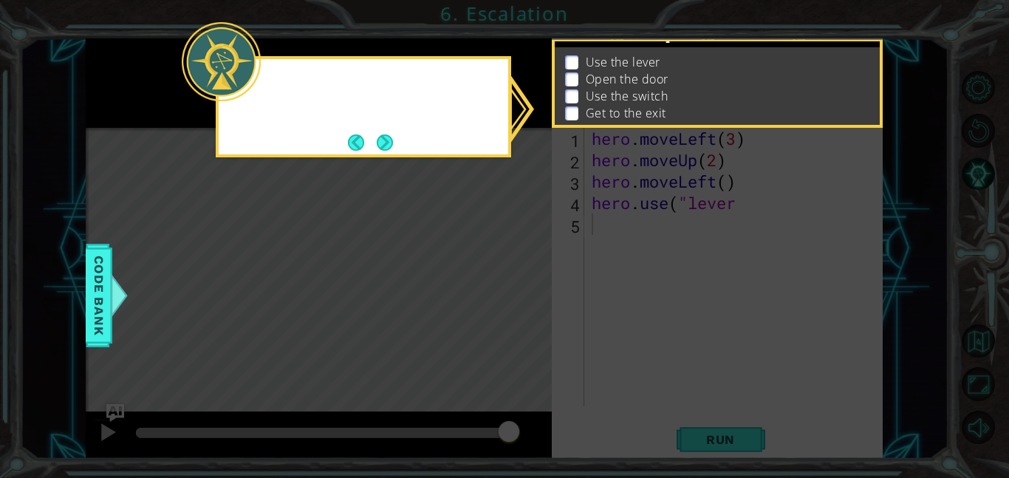
scroll to position [21, 0]
click at [321, 109] on div at bounding box center [364, 106] width 296 height 101
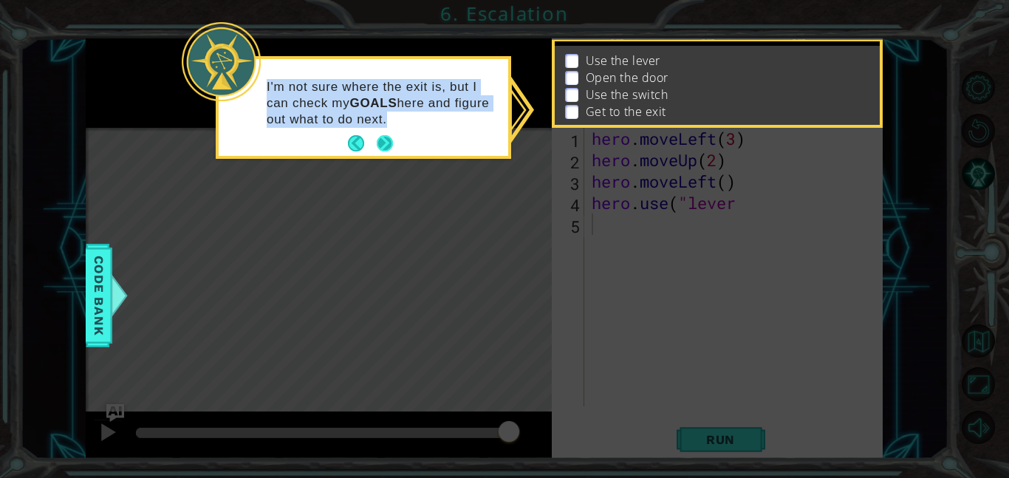
click at [381, 141] on button "Next" at bounding box center [385, 143] width 16 height 16
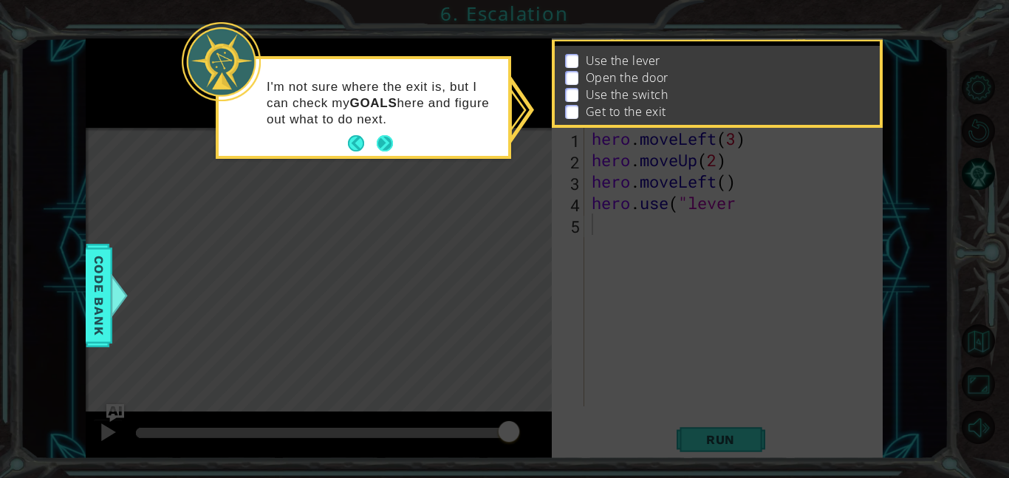
scroll to position [19, 0]
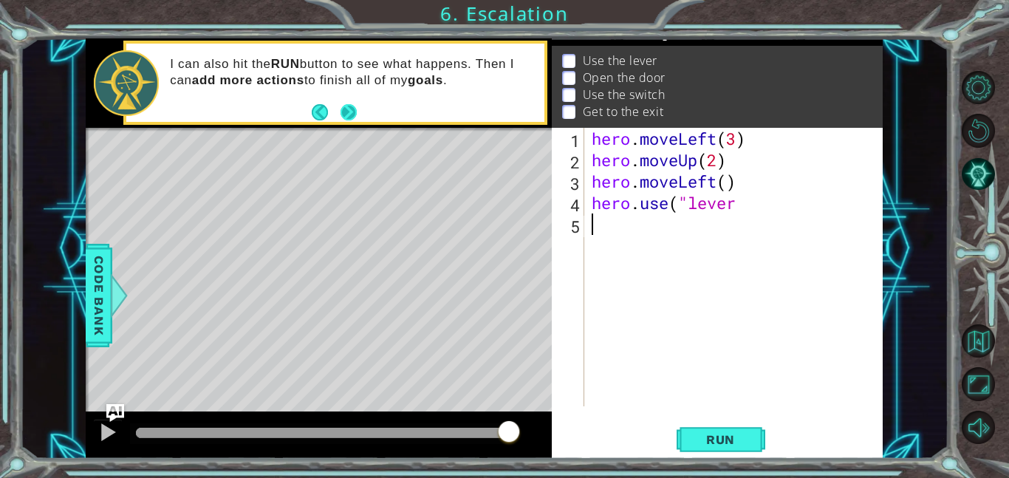
click at [357, 120] on button "Next" at bounding box center [349, 112] width 16 height 16
click at [355, 121] on footer at bounding box center [334, 112] width 45 height 22
click at [325, 117] on button "Back" at bounding box center [326, 112] width 29 height 16
click at [349, 120] on button "Next" at bounding box center [348, 112] width 16 height 16
click at [317, 102] on footer at bounding box center [334, 112] width 45 height 22
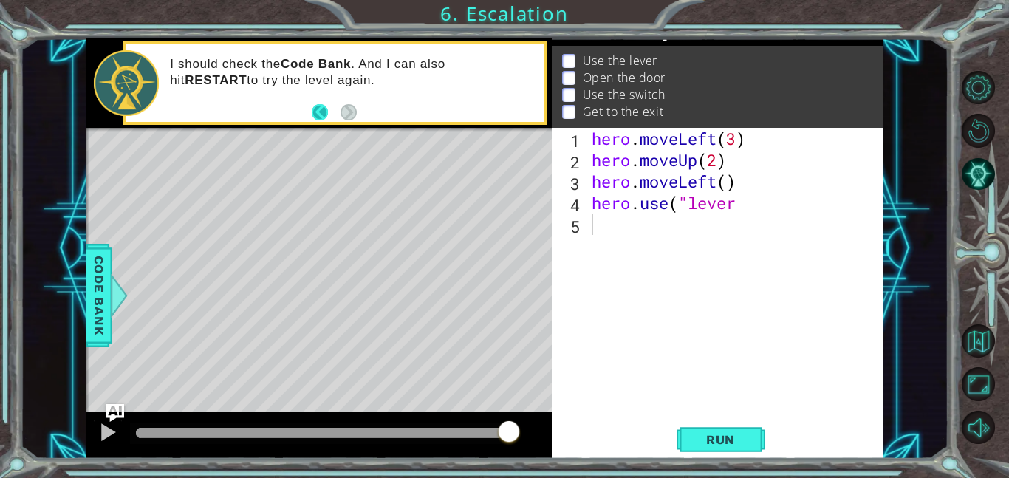
click at [324, 106] on button "Back" at bounding box center [326, 112] width 29 height 16
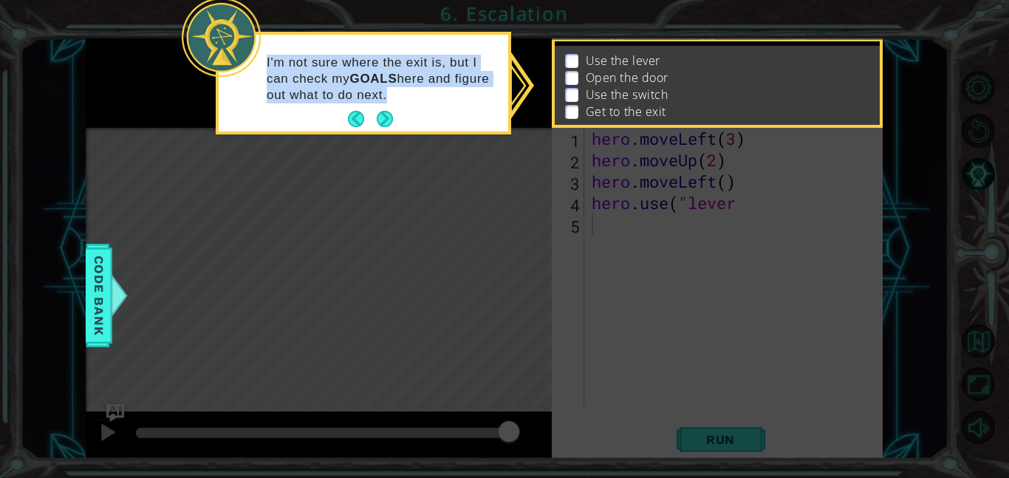
click at [324, 106] on div "I'm not sure where the exit is, but I can check my GOALS here and figure out wh…" at bounding box center [364, 86] width 290 height 91
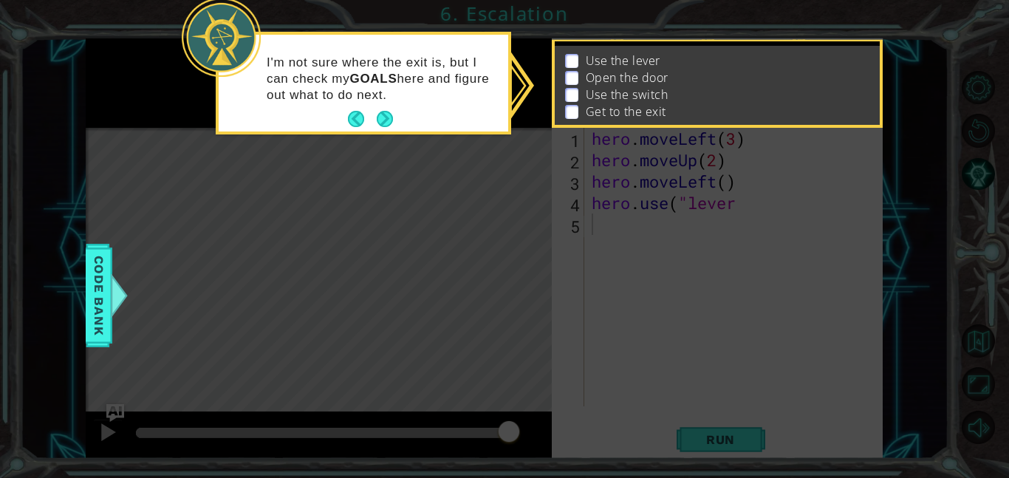
click at [324, 106] on div "I'm not sure where the exit is, but I can check my GOALS here and figure out wh…" at bounding box center [364, 86] width 290 height 91
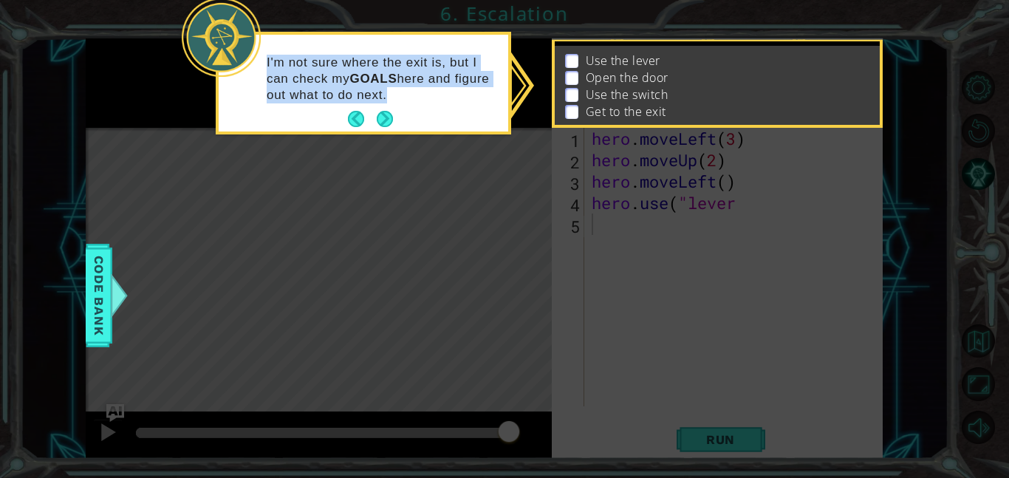
click at [324, 106] on div "I'm not sure where the exit is, but I can check my GOALS here and figure out wh…" at bounding box center [364, 86] width 290 height 91
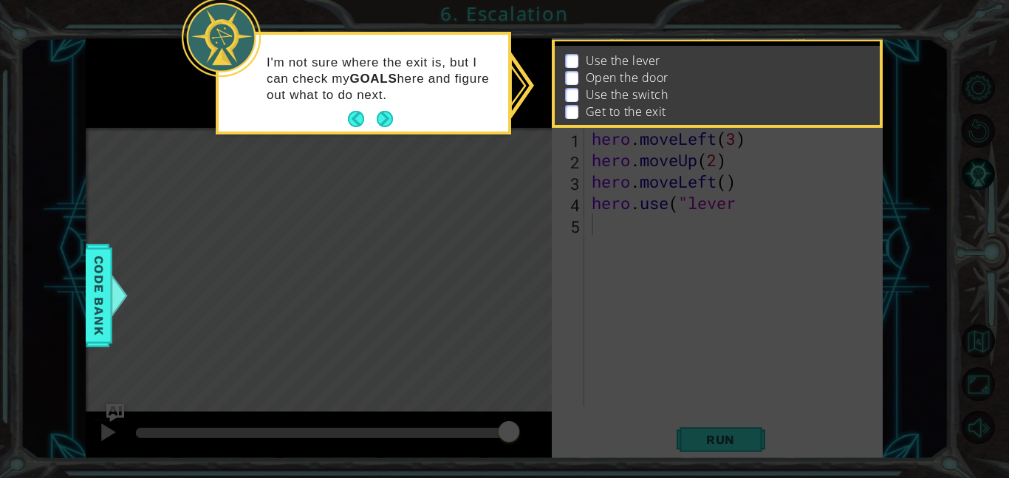
click at [324, 106] on div "I'm not sure where the exit is, but I can check my GOALS here and figure out wh…" at bounding box center [364, 86] width 290 height 91
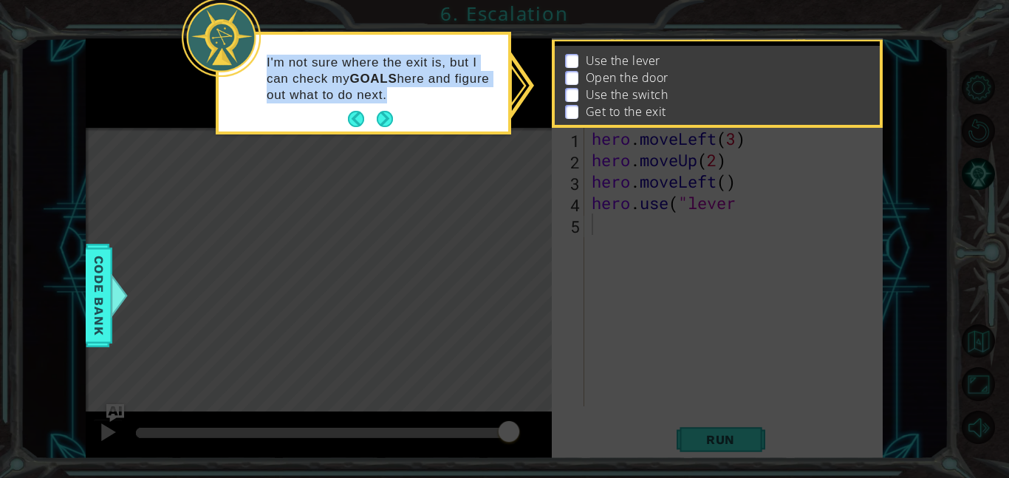
click at [324, 106] on div "I'm not sure where the exit is, but I can check my GOALS here and figure out wh…" at bounding box center [364, 86] width 290 height 91
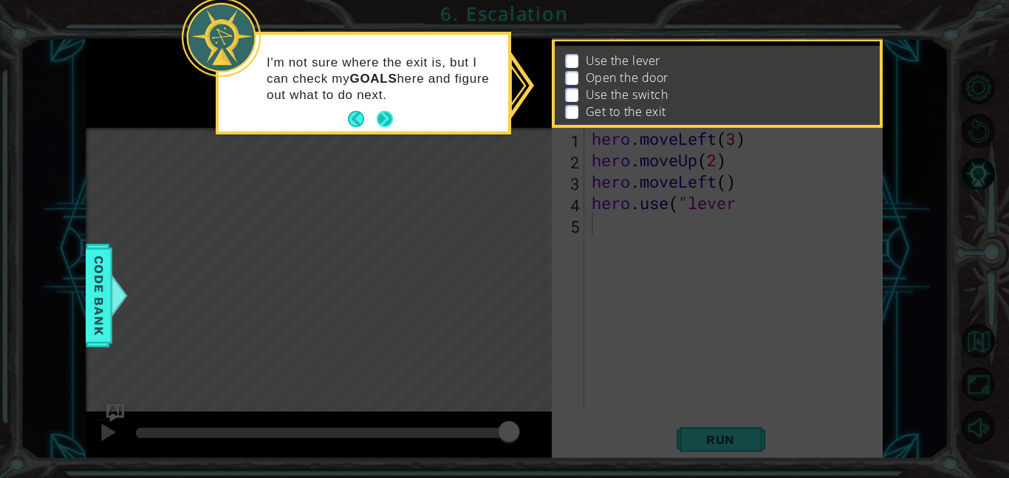
click at [379, 116] on button "Next" at bounding box center [385, 119] width 16 height 16
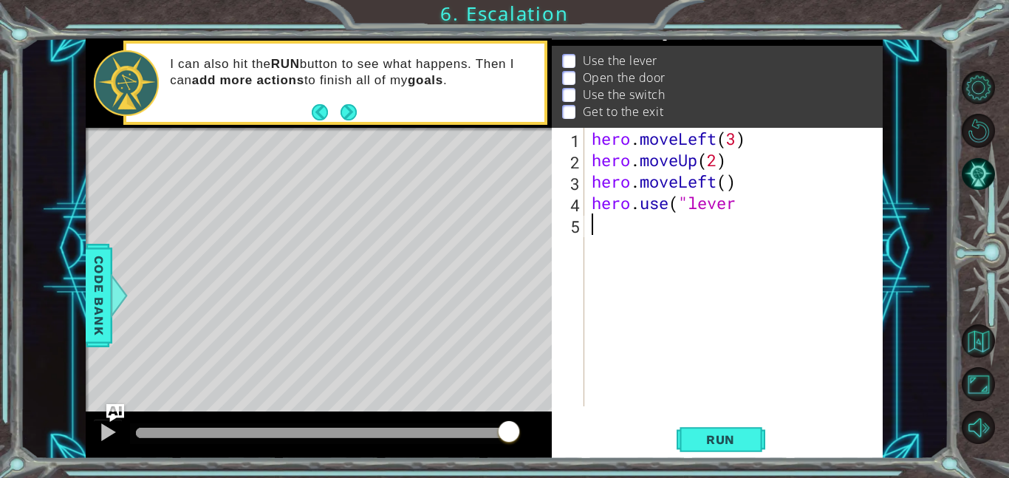
scroll to position [19, 0]
click at [347, 104] on button "Next" at bounding box center [349, 112] width 16 height 16
click at [361, 115] on div "I should check the Code Bank . And I can also hit RESTART to try the level agai…" at bounding box center [352, 83] width 384 height 69
click at [325, 106] on button "Back" at bounding box center [326, 112] width 29 height 16
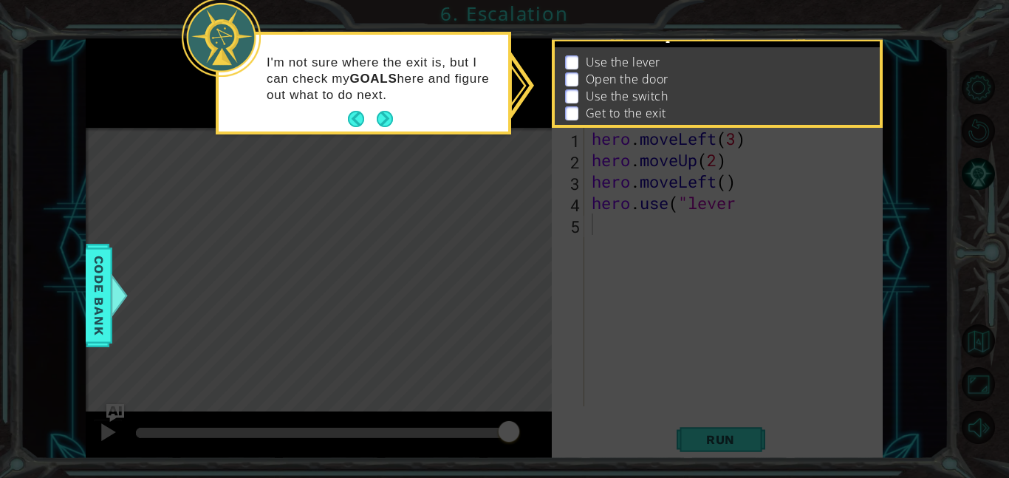
scroll to position [21, 0]
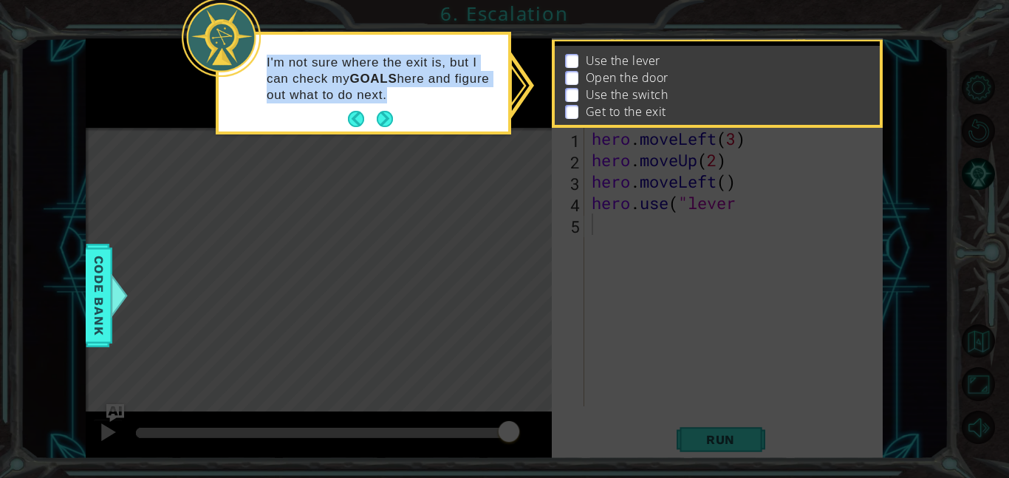
click at [325, 106] on div "I'm not sure where the exit is, but I can check my GOALS here and figure out wh…" at bounding box center [364, 86] width 290 height 91
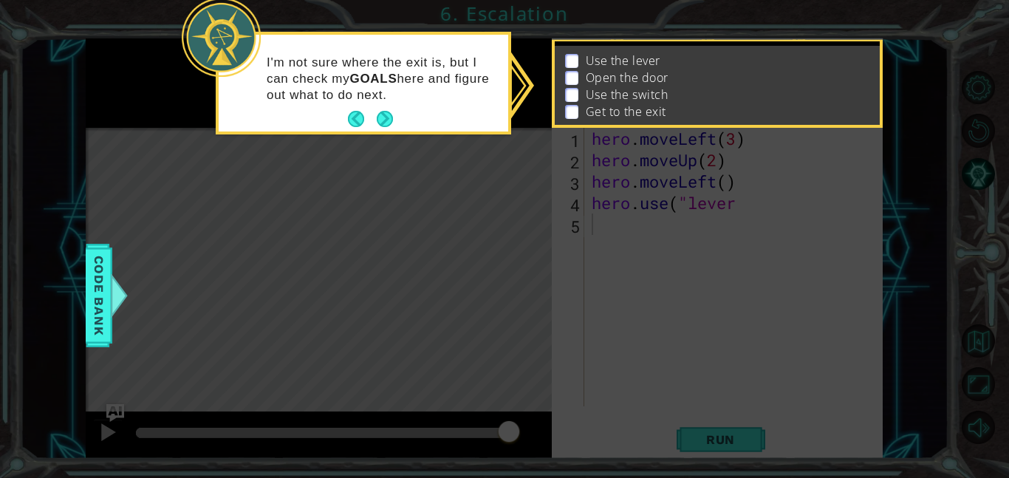
click at [325, 106] on div "I'm not sure where the exit is, but I can check my GOALS here and figure out wh…" at bounding box center [364, 86] width 290 height 91
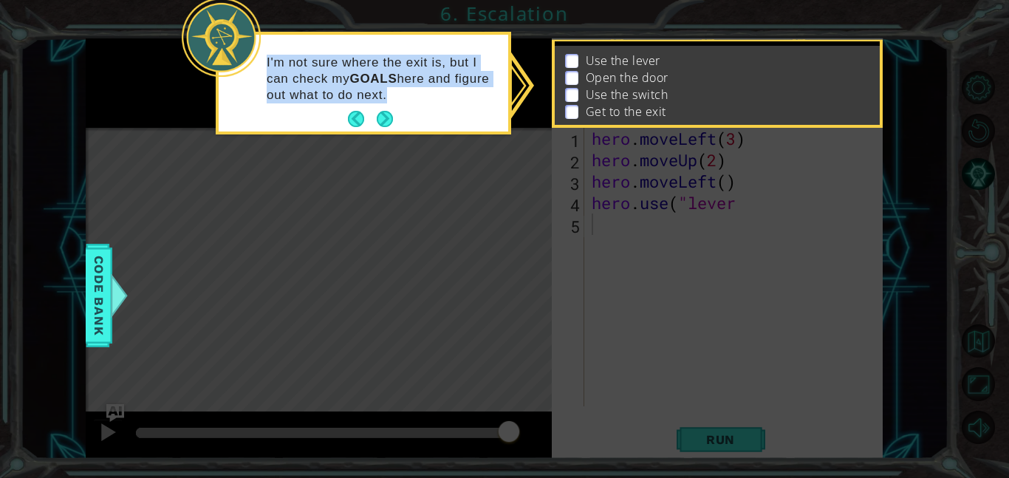
click at [325, 106] on div "I'm not sure where the exit is, but I can check my GOALS here and figure out wh…" at bounding box center [364, 86] width 290 height 91
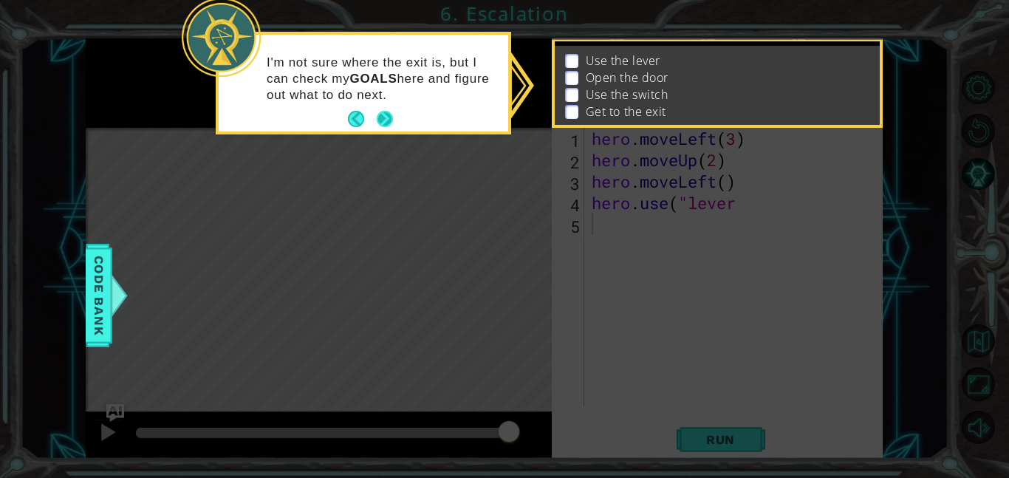
click at [387, 122] on button "Next" at bounding box center [385, 119] width 16 height 16
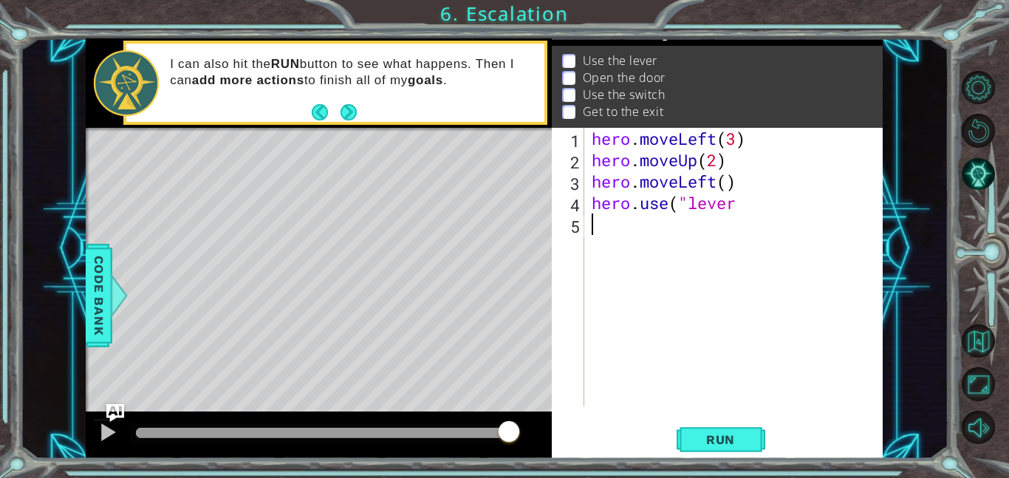
scroll to position [19, 0]
click at [759, 434] on button "Run" at bounding box center [721, 439] width 89 height 33
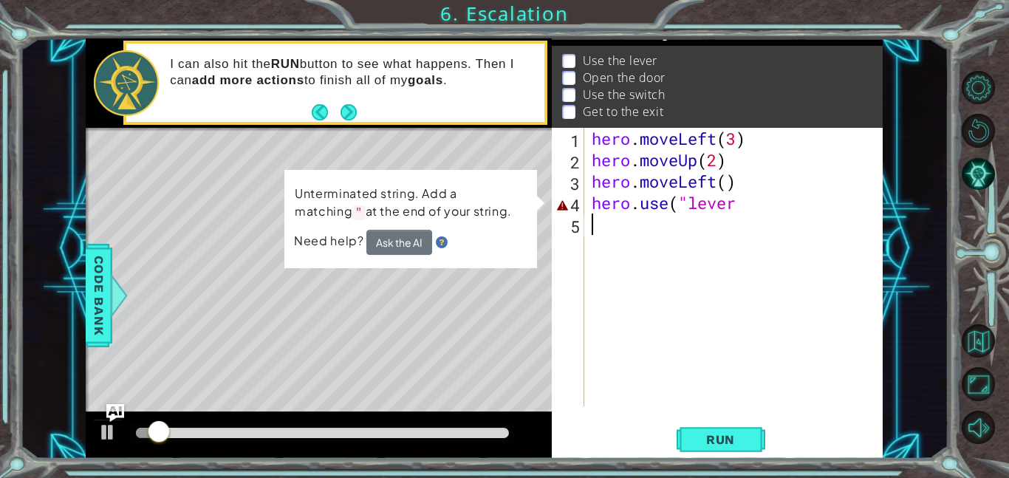
click at [731, 206] on div "hero . moveLeft ( 3 ) hero . moveUp ( 2 ) hero . moveLeft ( ) hero . use ( "lev…" at bounding box center [738, 288] width 299 height 321
type textarea "hero.use(""
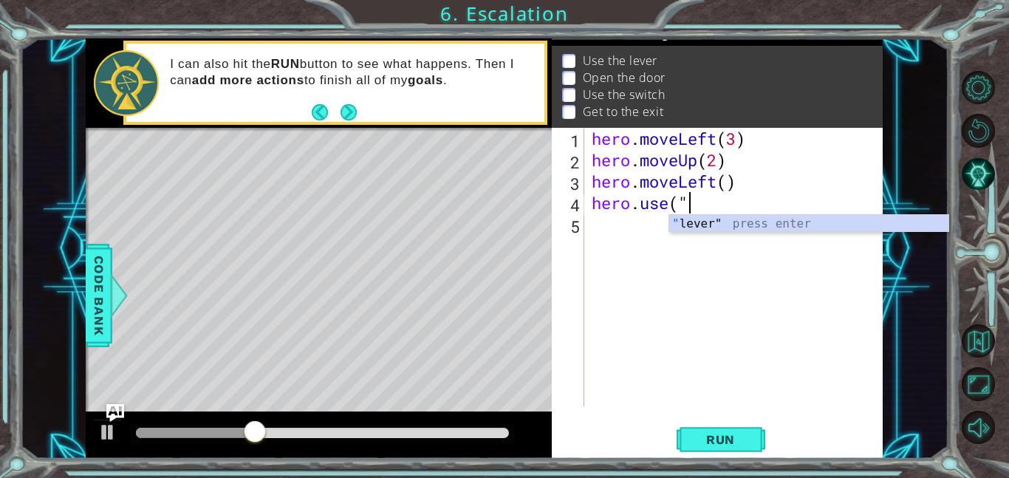
click at [697, 232] on body "1 ההההההההההההההההההההההההההההההההההההההההההההההההההההההההההההההההההההההההההההה…" at bounding box center [504, 239] width 1009 height 478
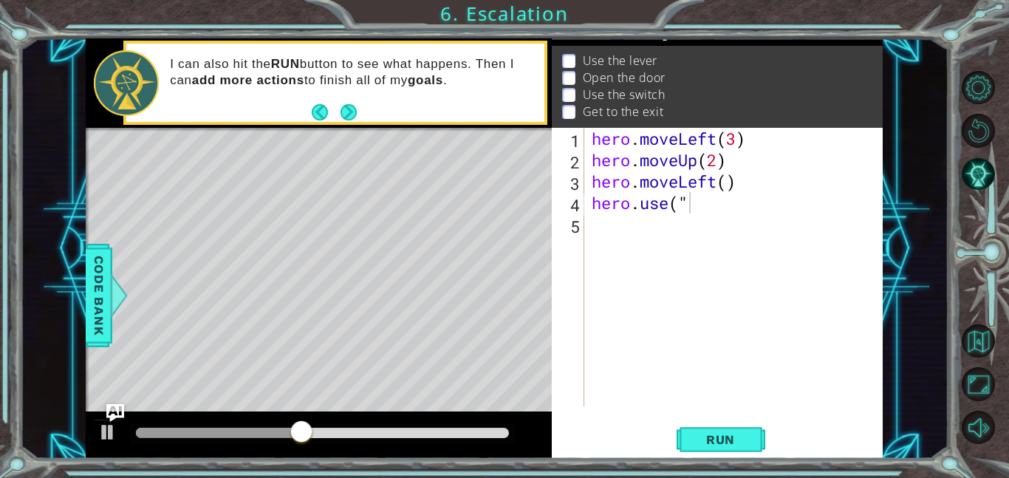
click at [676, 293] on div "hero . moveLeft ( 3 ) hero . moveUp ( 2 ) hero . moveLeft ( ) hero . use ( "" at bounding box center [738, 288] width 299 height 321
click at [697, 196] on div "hero . moveLeft ( 3 ) hero . moveUp ( 2 ) hero . moveLeft ( ) hero . use ( "" at bounding box center [738, 288] width 299 height 321
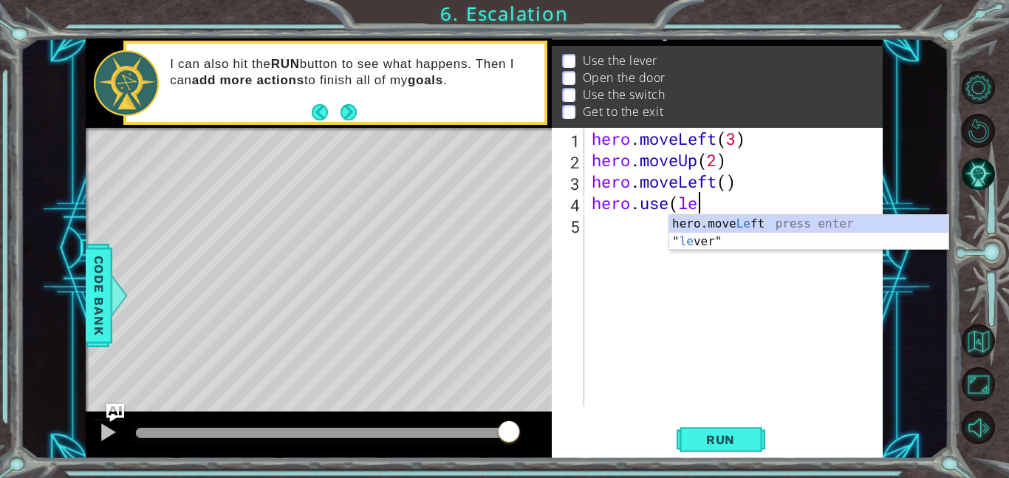
scroll to position [0, 4]
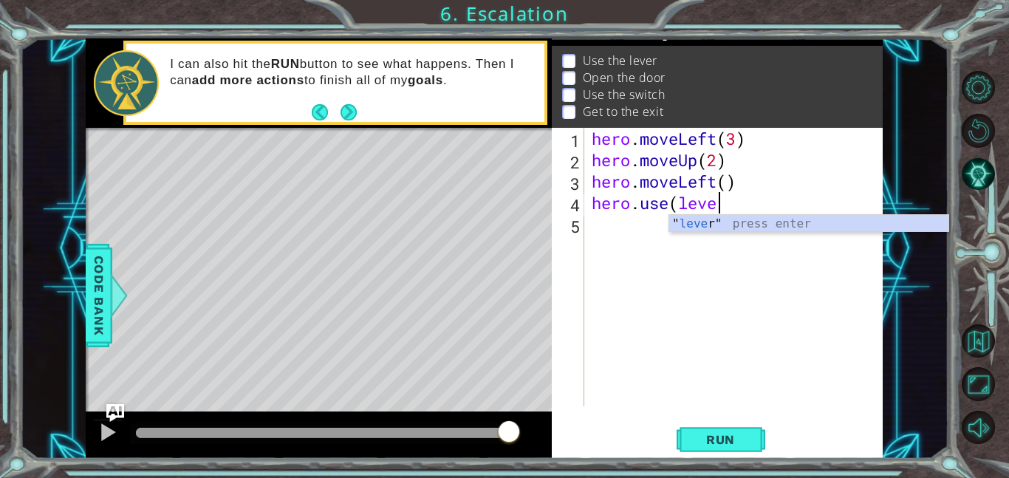
type textarea "hero.use(lever"
click at [702, 236] on div "hero . moveLeft ( 3 ) hero . moveUp ( 2 ) hero . moveLeft ( ) hero . use ( lever" at bounding box center [738, 288] width 299 height 321
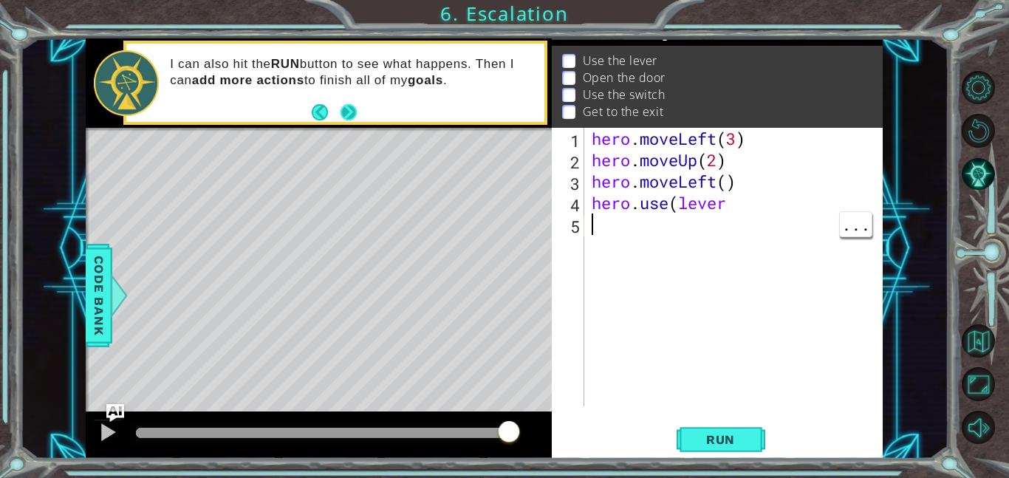
click at [352, 104] on button "Next" at bounding box center [349, 112] width 16 height 16
click at [317, 109] on button "Back" at bounding box center [326, 112] width 29 height 16
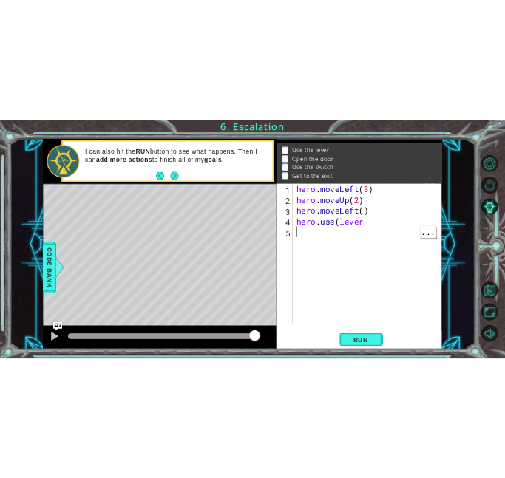
scroll to position [21, 0]
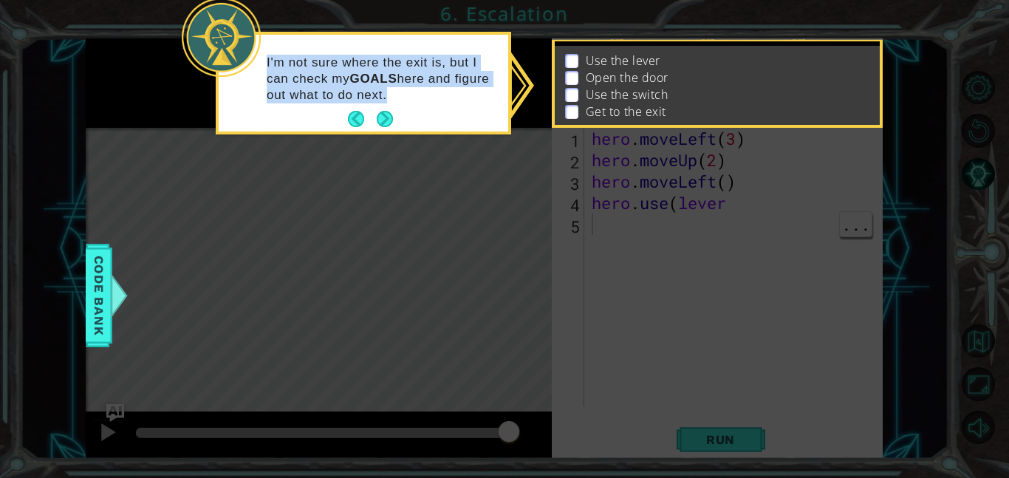
click at [317, 109] on div "I'm not sure where the exit is, but I can check my GOALS here and figure out wh…" at bounding box center [364, 86] width 290 height 91
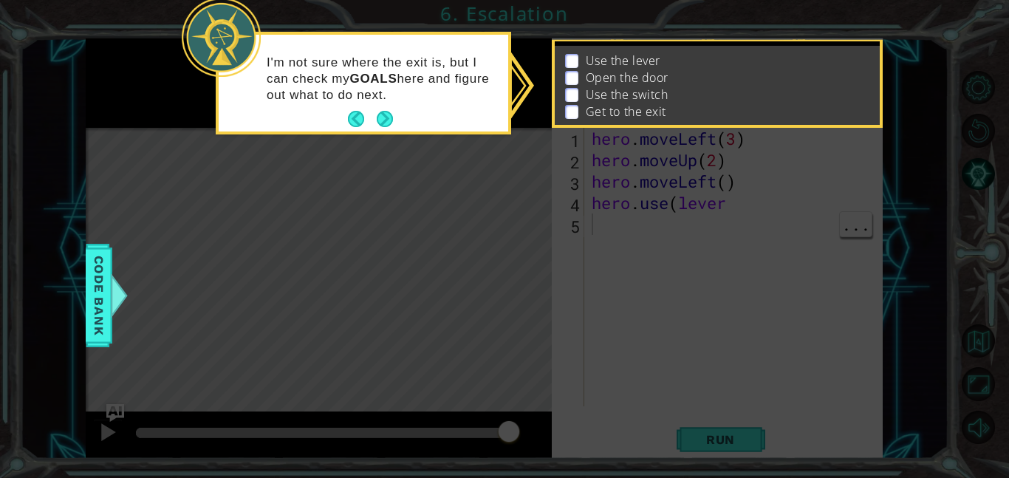
click at [317, 109] on div "I'm not sure where the exit is, but I can check my GOALS here and figure out wh…" at bounding box center [364, 86] width 290 height 91
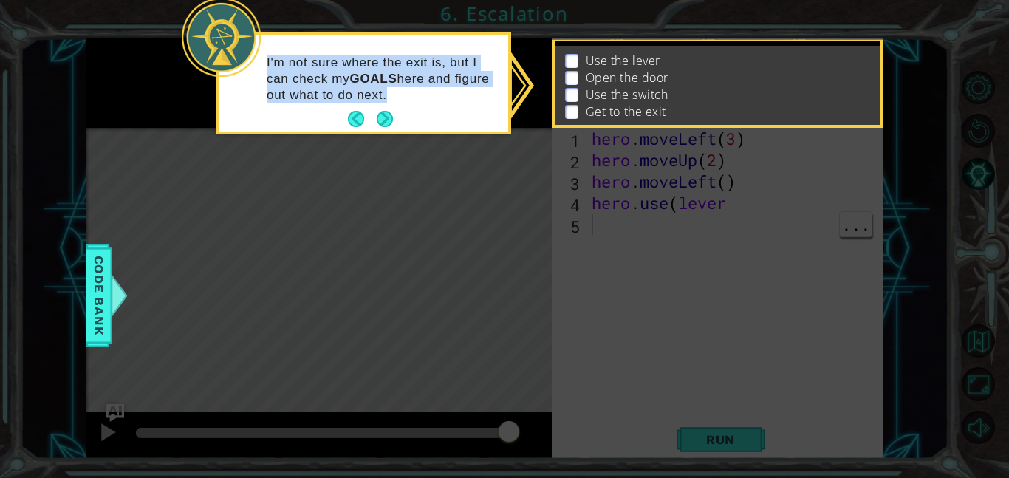
click at [346, 114] on div "I'm not sure where the exit is, but I can check my GOALS here and figure out wh…" at bounding box center [364, 86] width 290 height 91
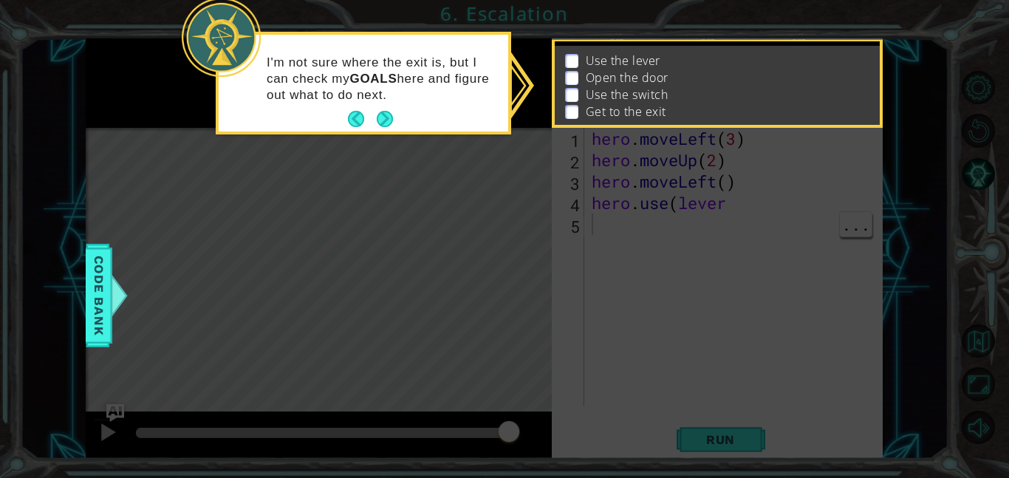
click at [335, 78] on p "I'm not sure where the exit is, but I can check my GOALS here and figure out wh…" at bounding box center [382, 79] width 231 height 49
click at [273, 60] on p "I'm not sure where the exit is, but I can check my GOALS here and figure out wh…" at bounding box center [382, 79] width 231 height 49
drag, startPoint x: 265, startPoint y: 61, endPoint x: 808, endPoint y: 94, distance: 543.3
click at [808, 94] on body "1 ההההההההההההההההההההההההההההההההההההההההההההההההההההההההההההההההההההההההההההה…" at bounding box center [504, 239] width 1009 height 478
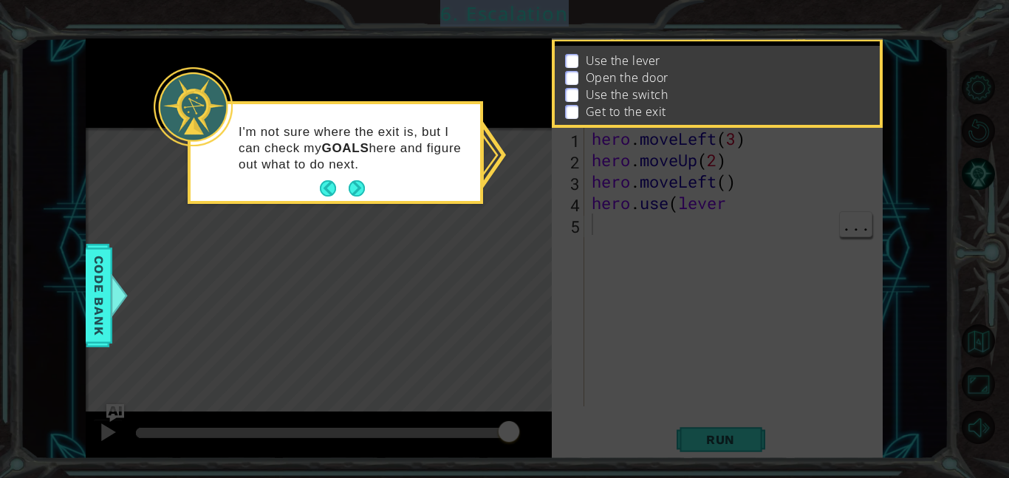
click at [355, 205] on icon at bounding box center [504, 239] width 1009 height 478
click at [373, 205] on icon at bounding box center [504, 239] width 1009 height 478
click at [359, 167] on p "I'm not sure where the exit is, but I can check my GOALS here and figure out wh…" at bounding box center [354, 148] width 231 height 49
click at [364, 208] on icon at bounding box center [504, 239] width 1009 height 478
click at [358, 180] on button "Next" at bounding box center [357, 188] width 16 height 16
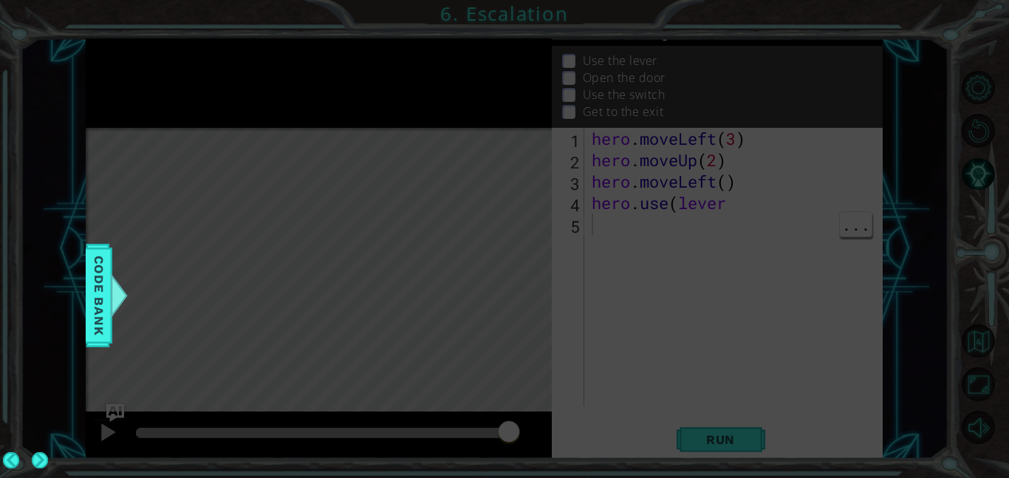
scroll to position [19, 0]
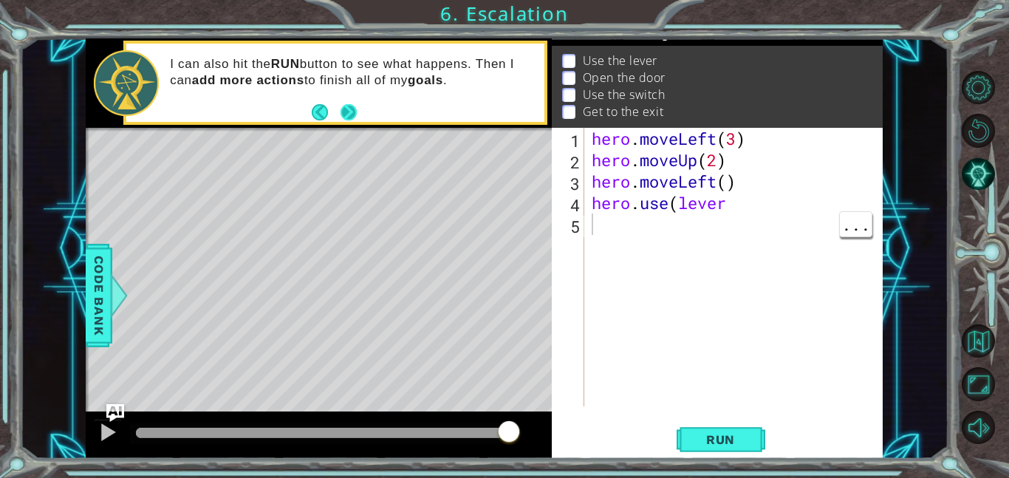
click at [346, 112] on button "Next" at bounding box center [348, 112] width 16 height 16
click at [328, 114] on button "Back" at bounding box center [326, 112] width 29 height 16
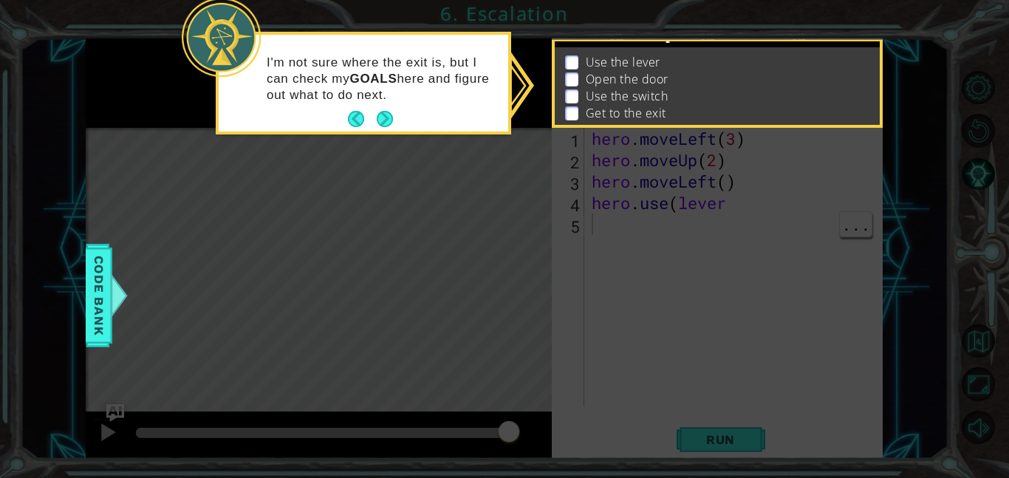
scroll to position [21, 0]
click at [328, 114] on div "I'm not sure where the exit is, but I can check my GOALS here and figure out wh…" at bounding box center [364, 86] width 290 height 91
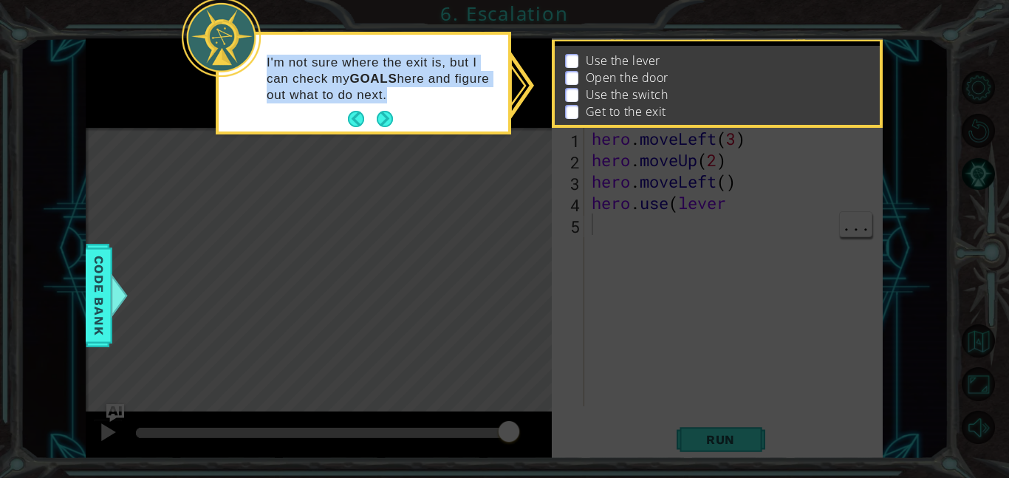
click at [328, 114] on div "I'm not sure where the exit is, but I can check my GOALS here and figure out wh…" at bounding box center [364, 86] width 290 height 91
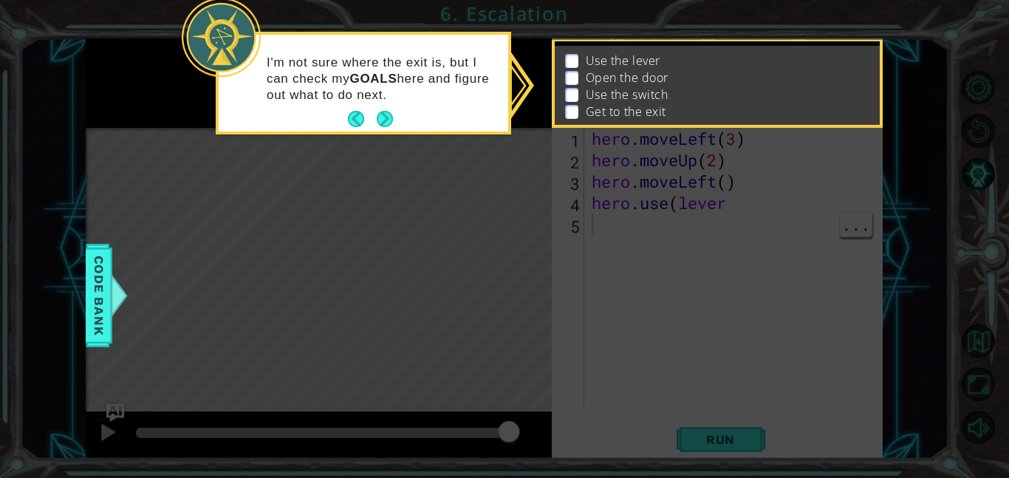
click at [328, 114] on div "I'm not sure where the exit is, but I can check my GOALS here and figure out wh…" at bounding box center [364, 86] width 290 height 91
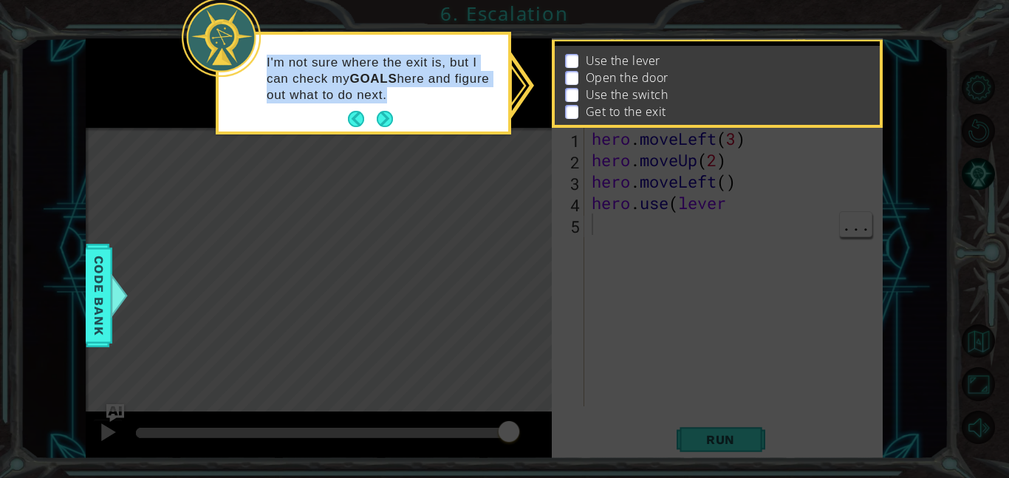
click at [328, 113] on div "I'm not sure where the exit is, but I can check my GOALS here and figure out wh…" at bounding box center [364, 86] width 290 height 91
click at [355, 81] on strong "GOALS" at bounding box center [372, 79] width 47 height 14
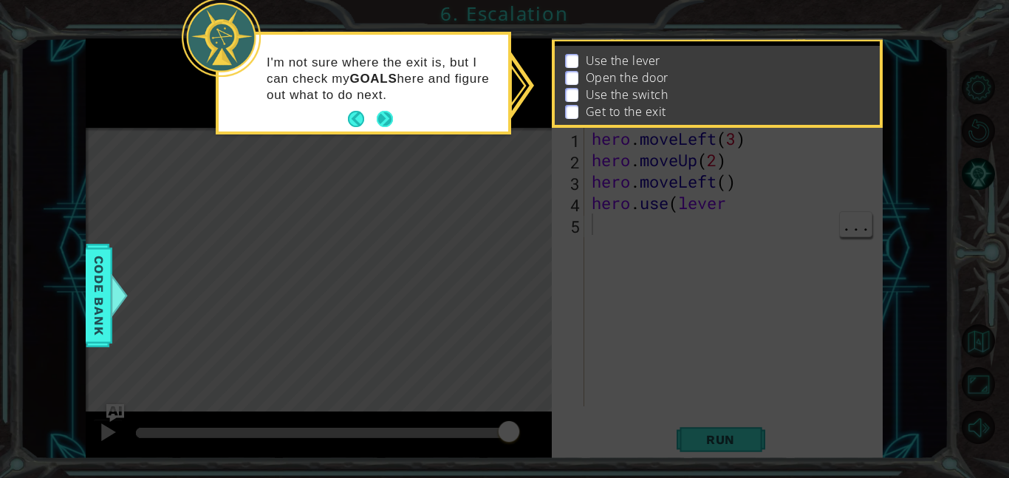
click at [384, 116] on button "Next" at bounding box center [385, 119] width 16 height 16
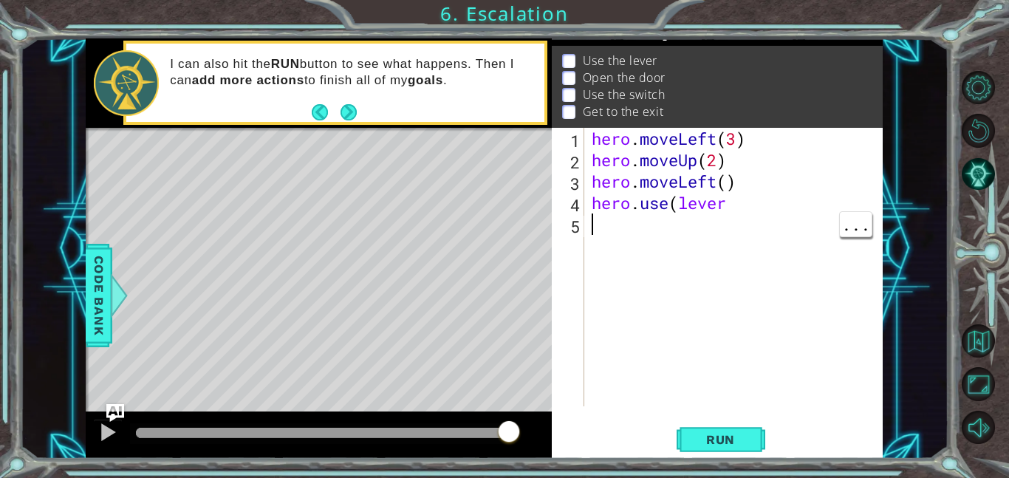
click at [384, 116] on div "I can also hit the RUN button to see what happens. Then I can add more actions …" at bounding box center [352, 83] width 384 height 69
click at [592, 223] on div "hero . moveLeft ( 3 ) hero . moveUp ( 2 ) hero . moveLeft ( ) hero . use ( lever" at bounding box center [738, 288] width 299 height 321
click at [317, 103] on footer at bounding box center [334, 112] width 45 height 22
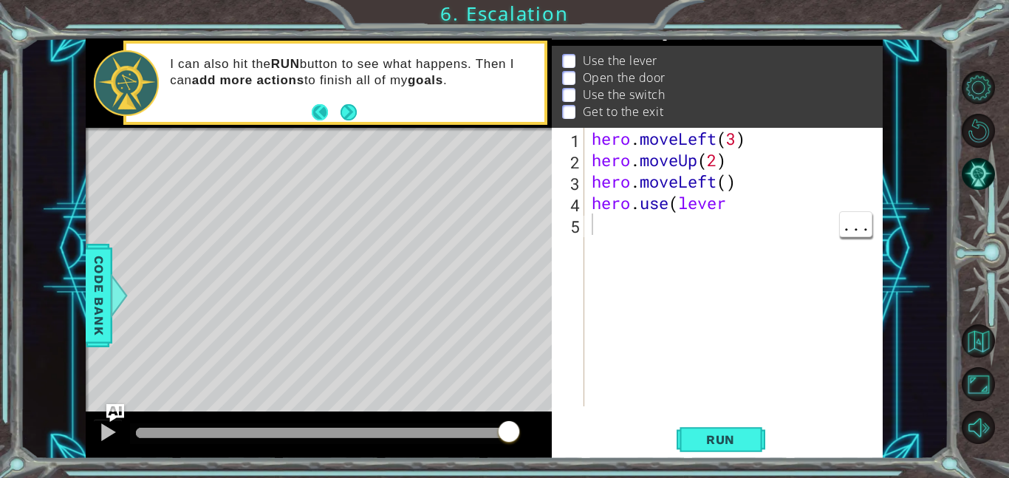
click at [329, 109] on button "Back" at bounding box center [326, 112] width 29 height 16
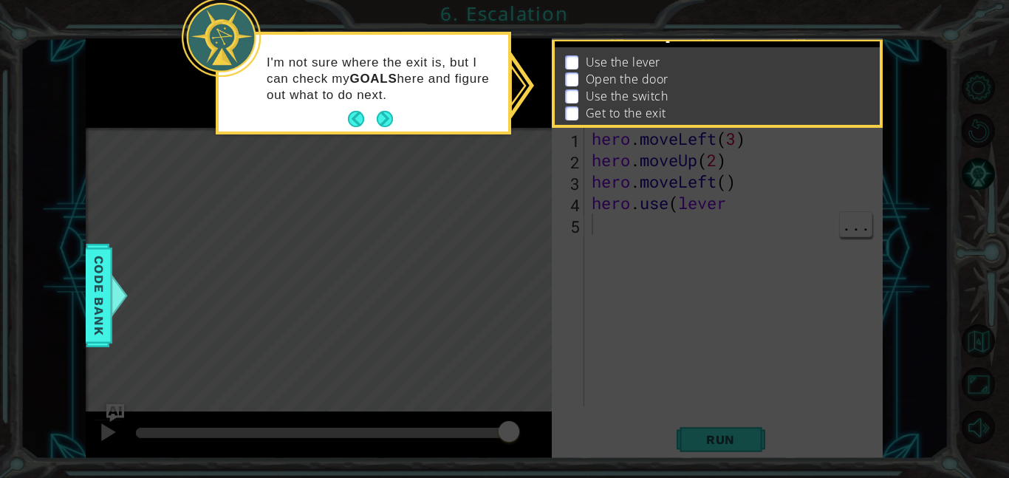
scroll to position [21, 0]
click at [329, 109] on div "I'm not sure where the exit is, but I can check my GOALS here and figure out wh…" at bounding box center [364, 86] width 290 height 91
click at [503, 205] on icon at bounding box center [504, 239] width 1009 height 478
click at [416, 186] on icon at bounding box center [504, 239] width 1009 height 478
click at [378, 112] on button "Next" at bounding box center [385, 119] width 16 height 16
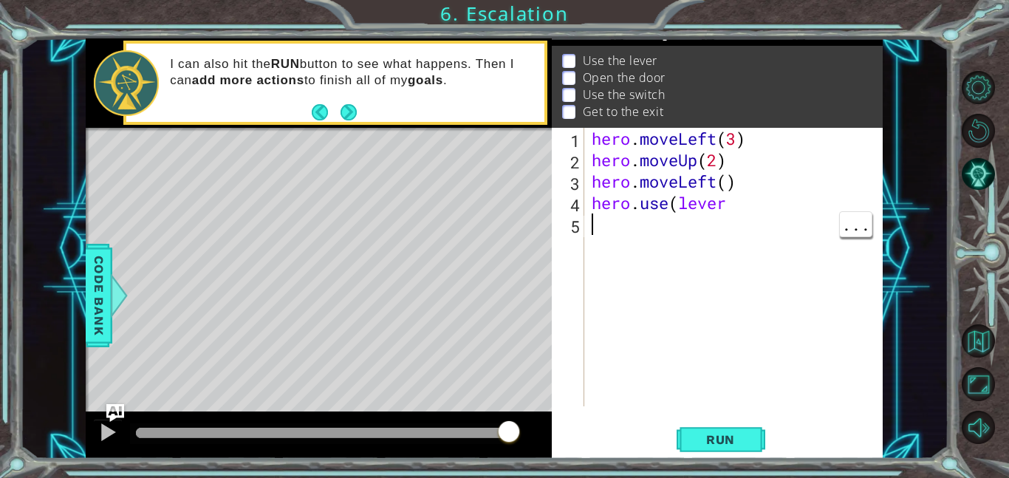
scroll to position [19, 0]
click at [353, 111] on button "Next" at bounding box center [348, 112] width 16 height 16
